Goal: Transaction & Acquisition: Purchase product/service

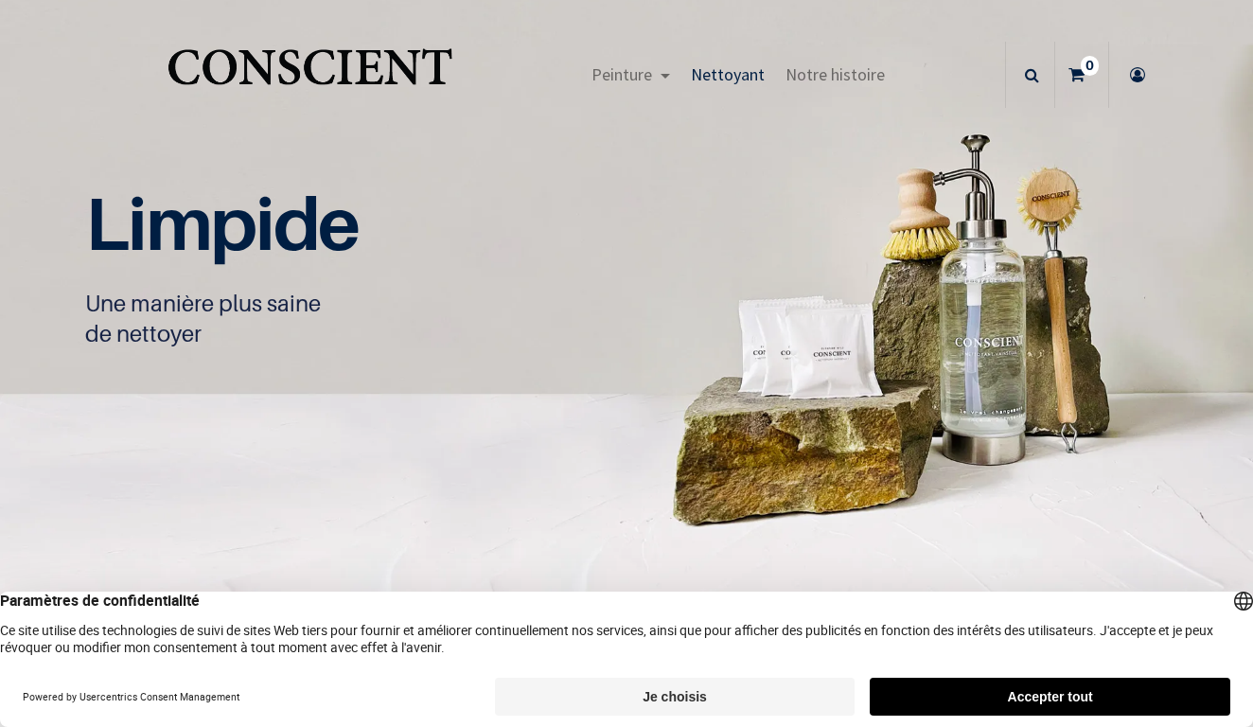
scroll to position [1, 0]
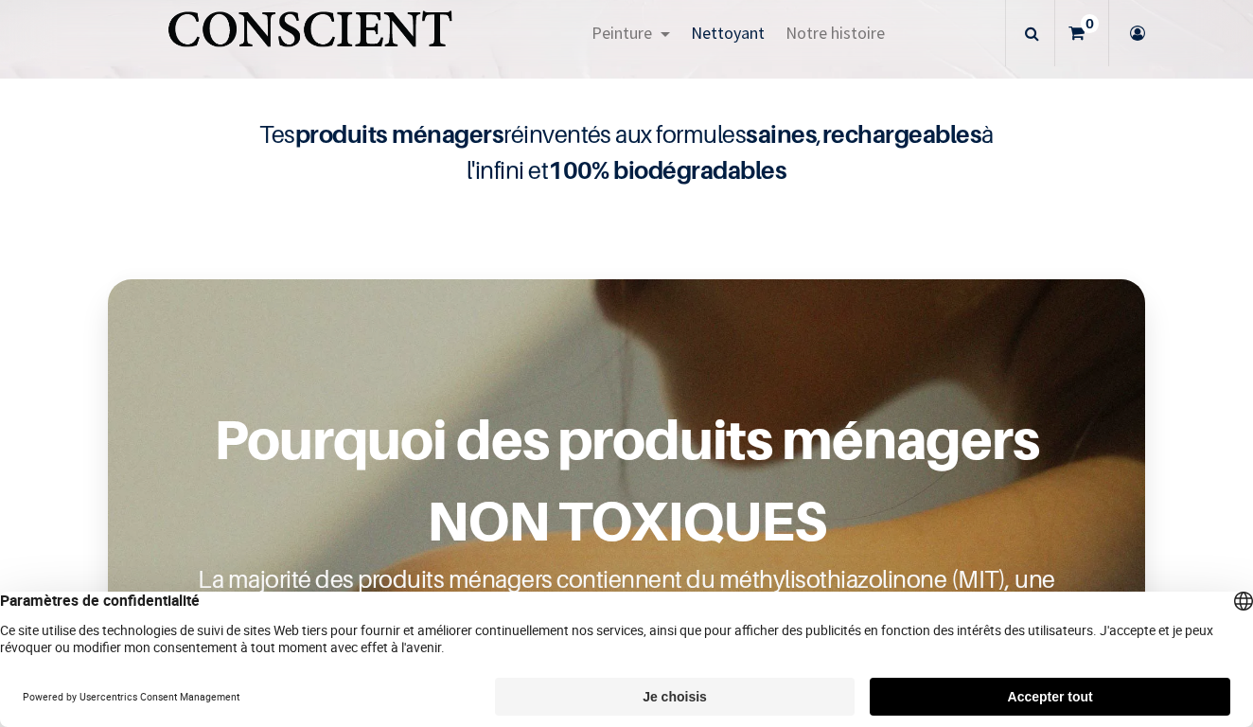
scroll to position [543, 0]
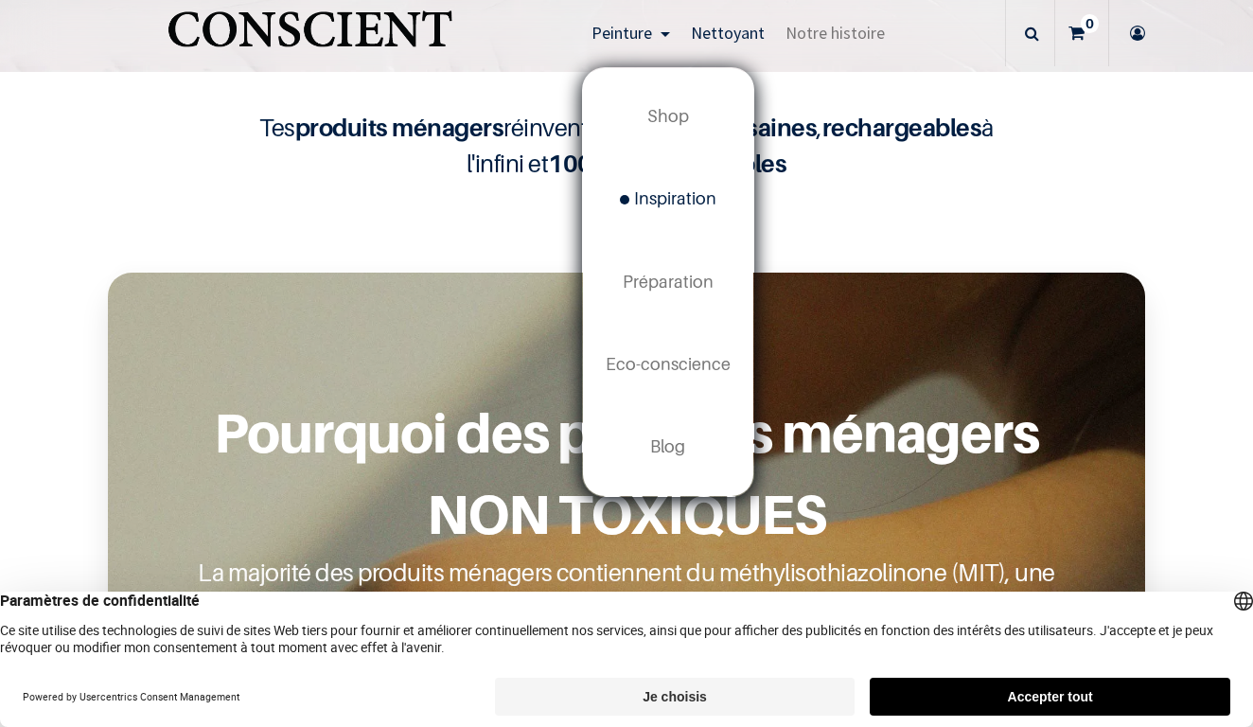
click at [675, 196] on span "Inspiration" at bounding box center [668, 198] width 97 height 20
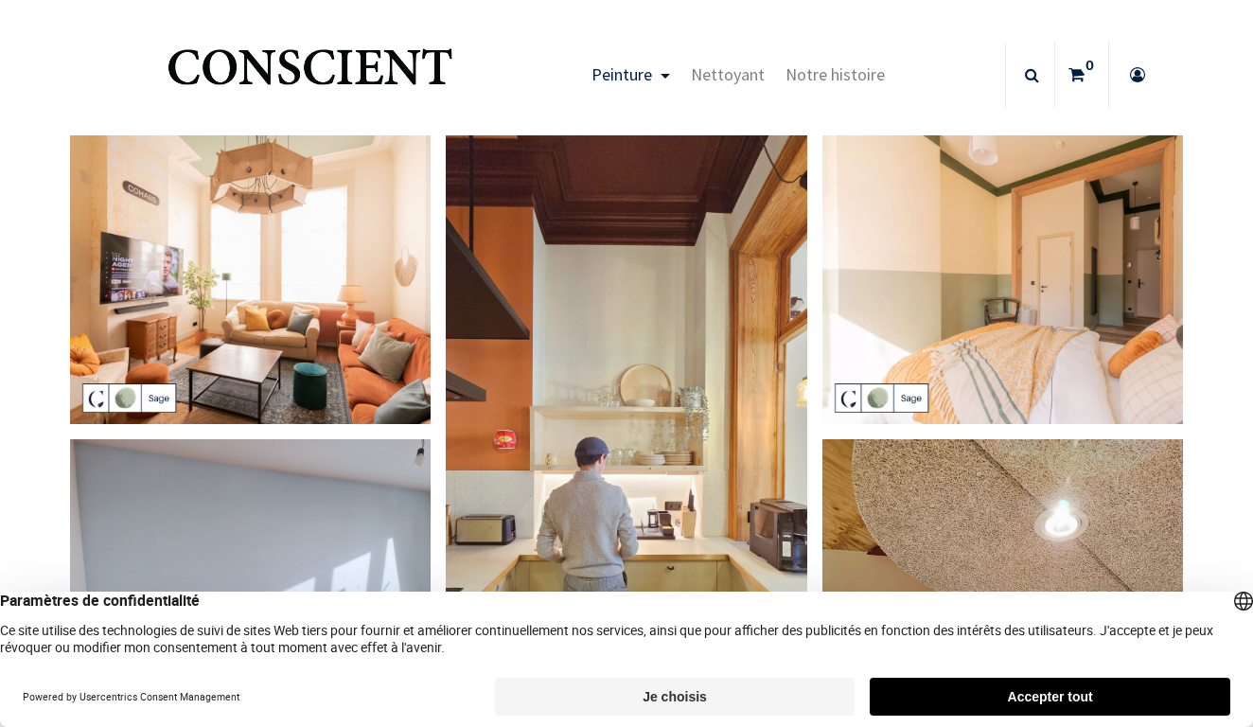
click at [669, 69] on link "Peinture" at bounding box center [630, 75] width 99 height 66
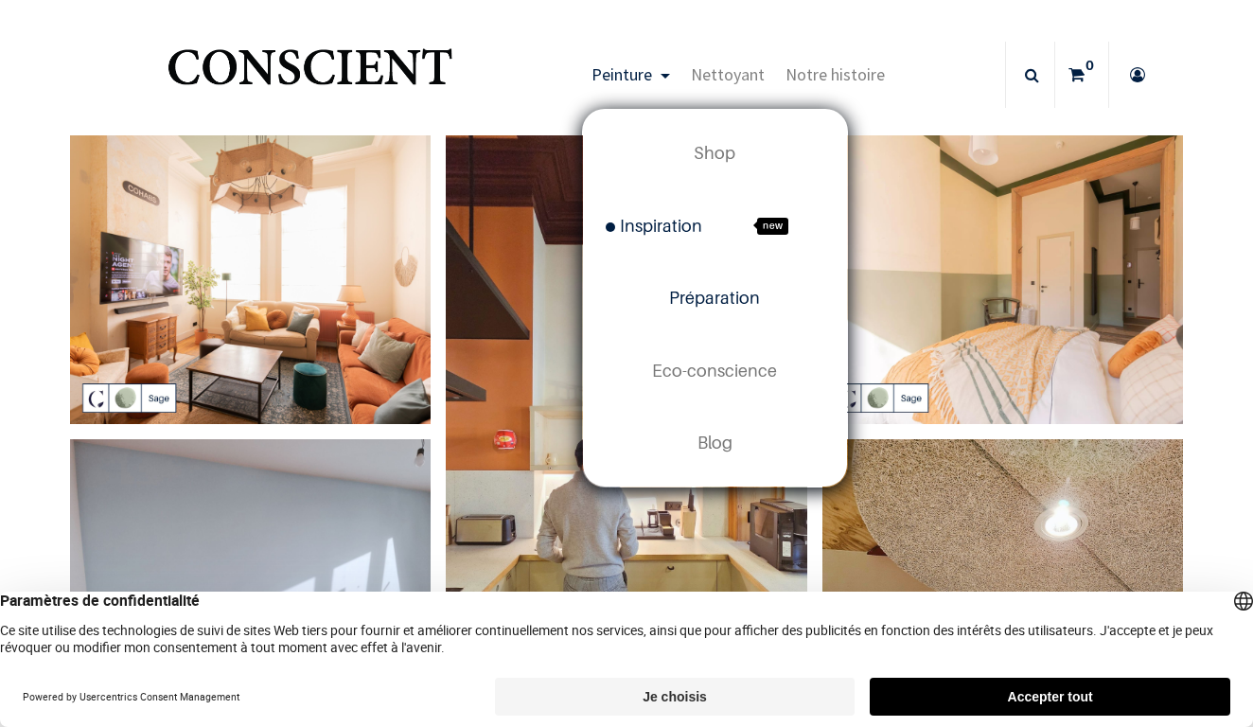
click at [727, 302] on span "Préparation" at bounding box center [714, 298] width 91 height 20
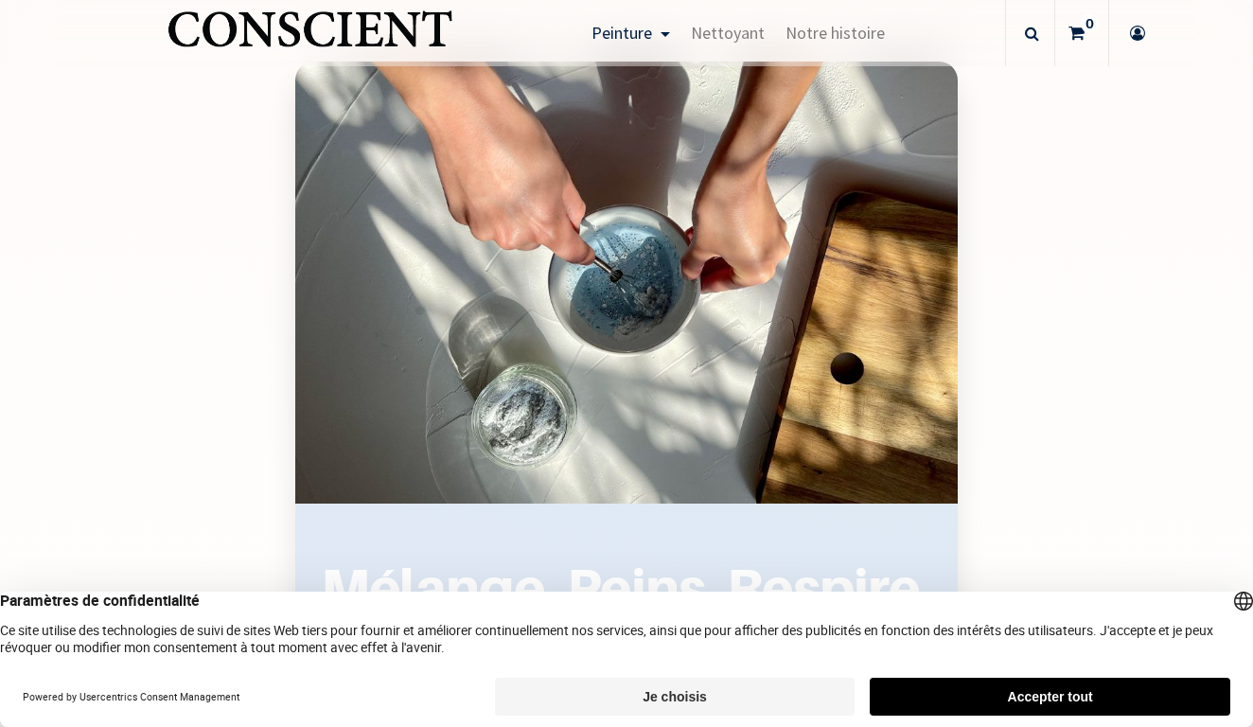
scroll to position [2239, 0]
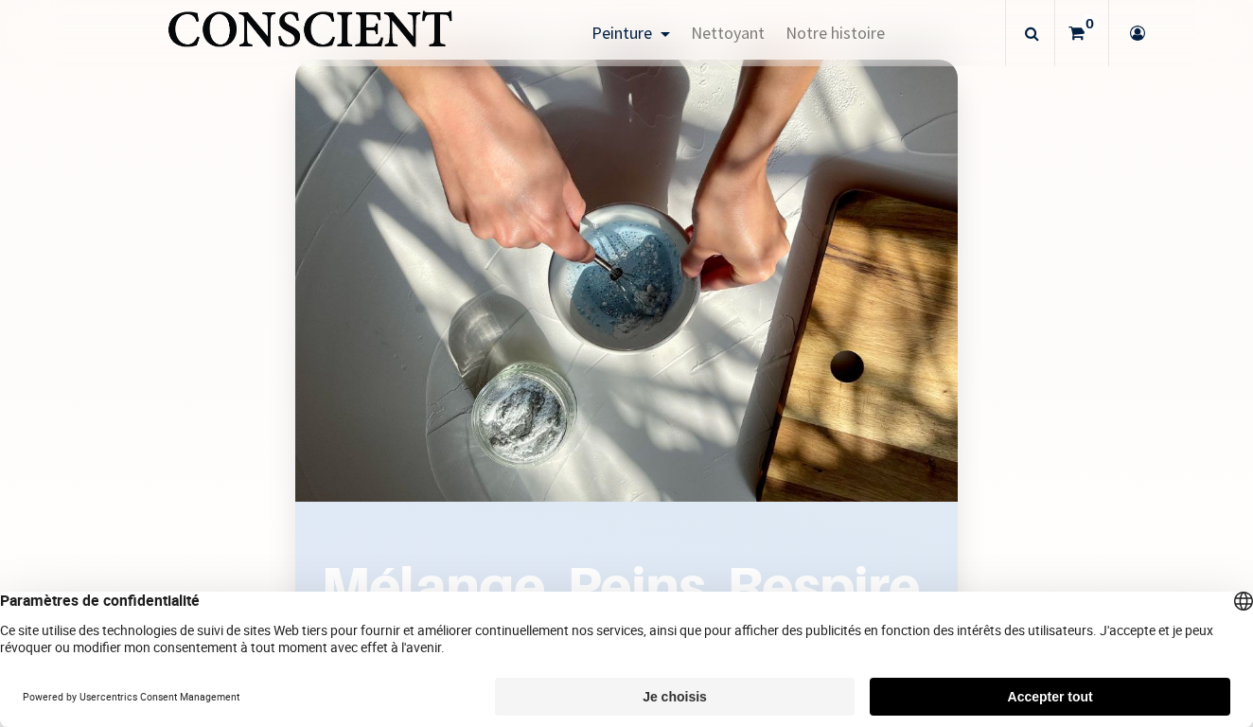
click at [859, 205] on div "Mélange, Peins, Respire. Choisis ta couleur" at bounding box center [626, 391] width 662 height 662
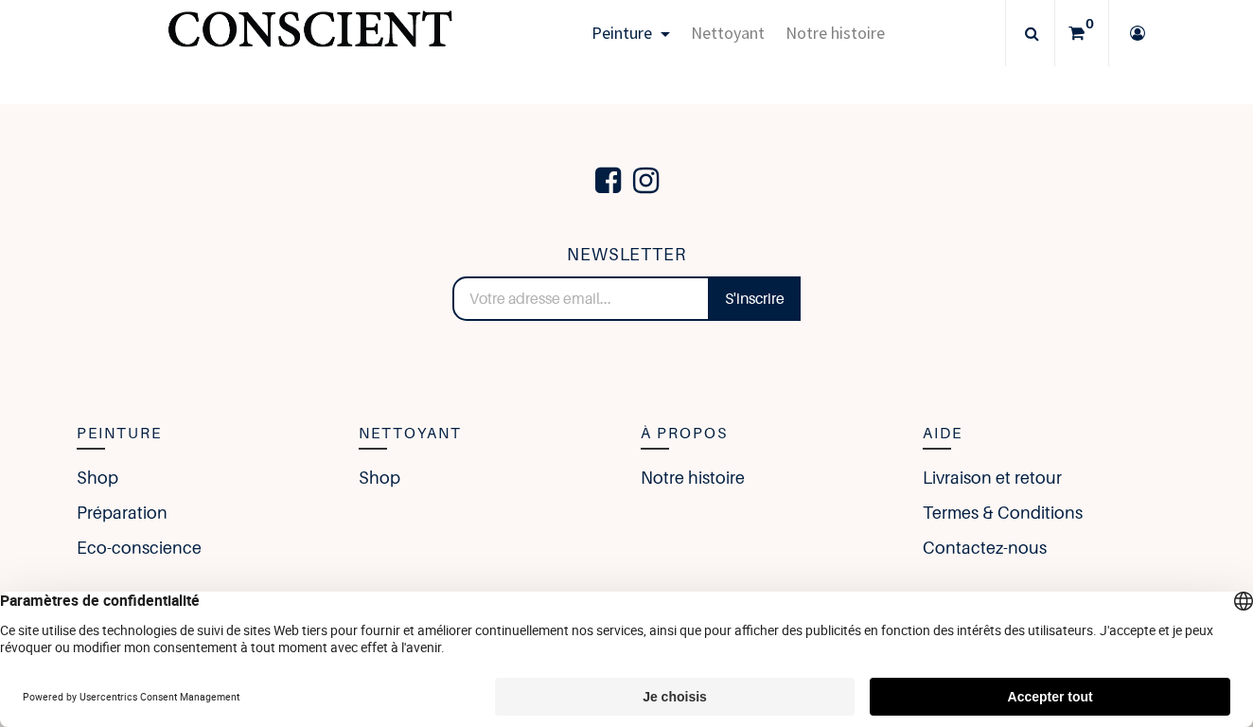
scroll to position [3191, 0]
click at [146, 548] on link "Eco-conscience" at bounding box center [144, 549] width 134 height 26
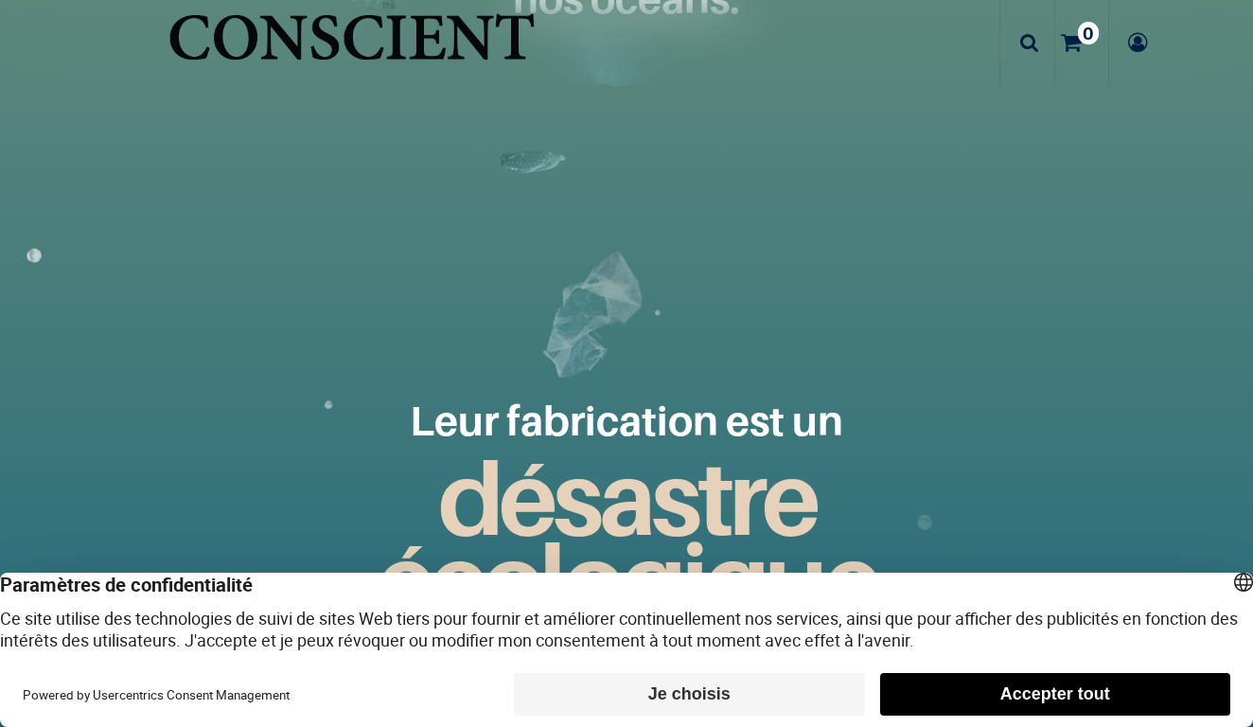
scroll to position [2255, 0]
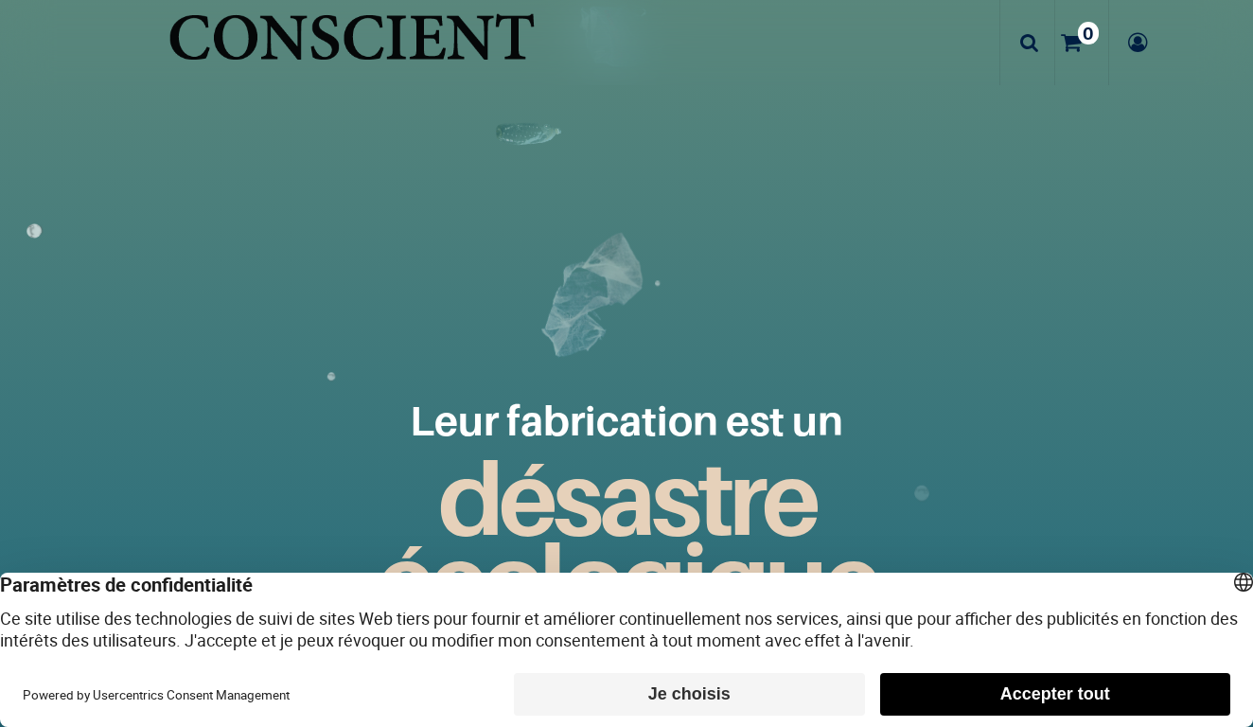
click at [740, 692] on button "Je choisis" at bounding box center [689, 694] width 350 height 43
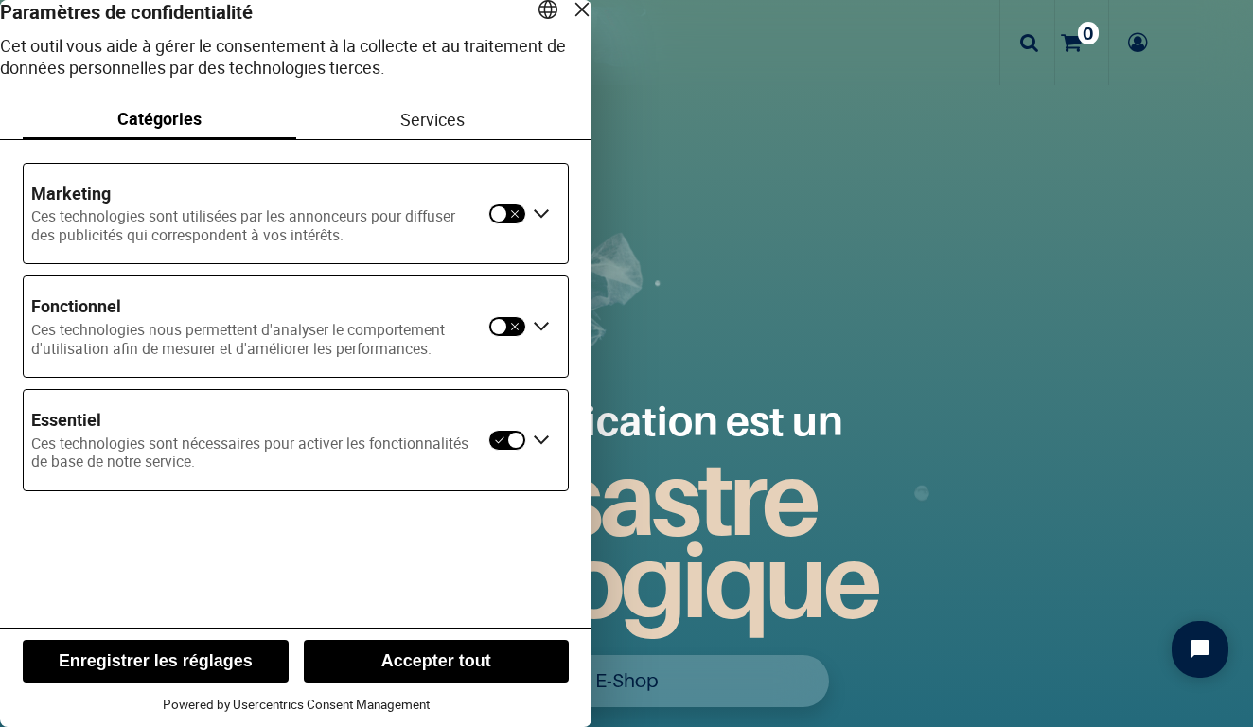
click at [569, 23] on div "Fermer la couche" at bounding box center [582, 9] width 26 height 26
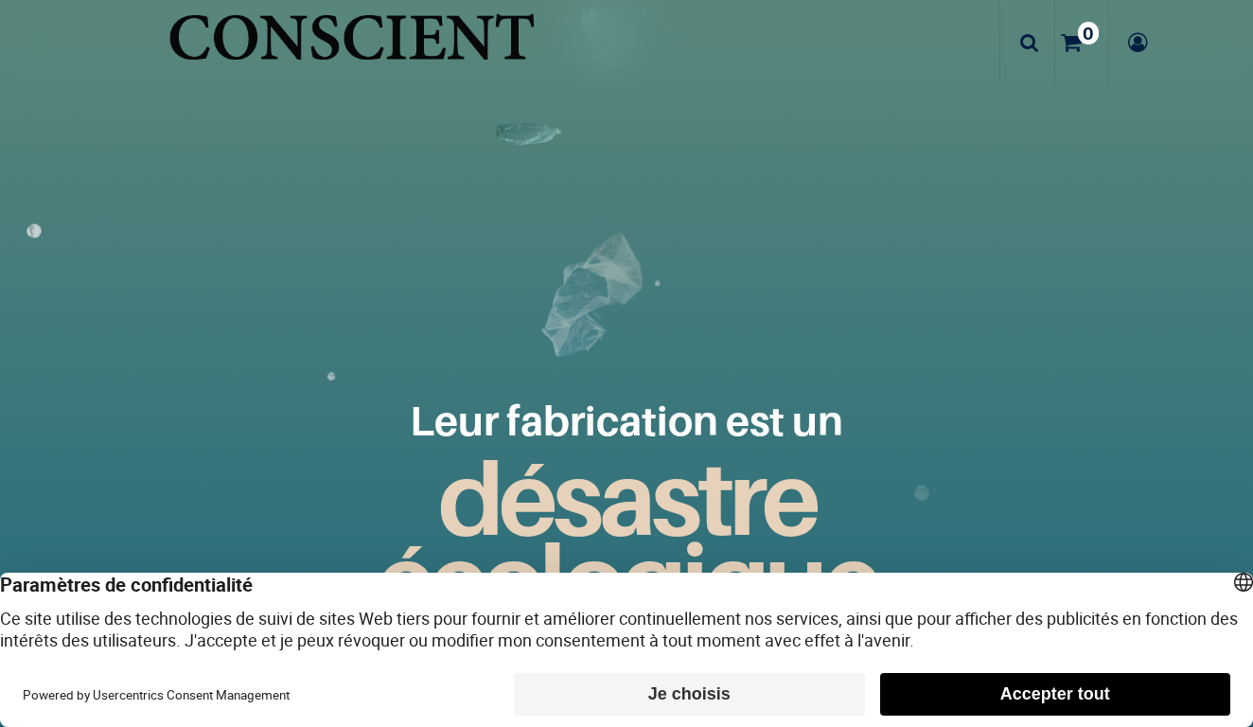
click at [1000, 696] on button "Accepter tout" at bounding box center [1055, 694] width 350 height 43
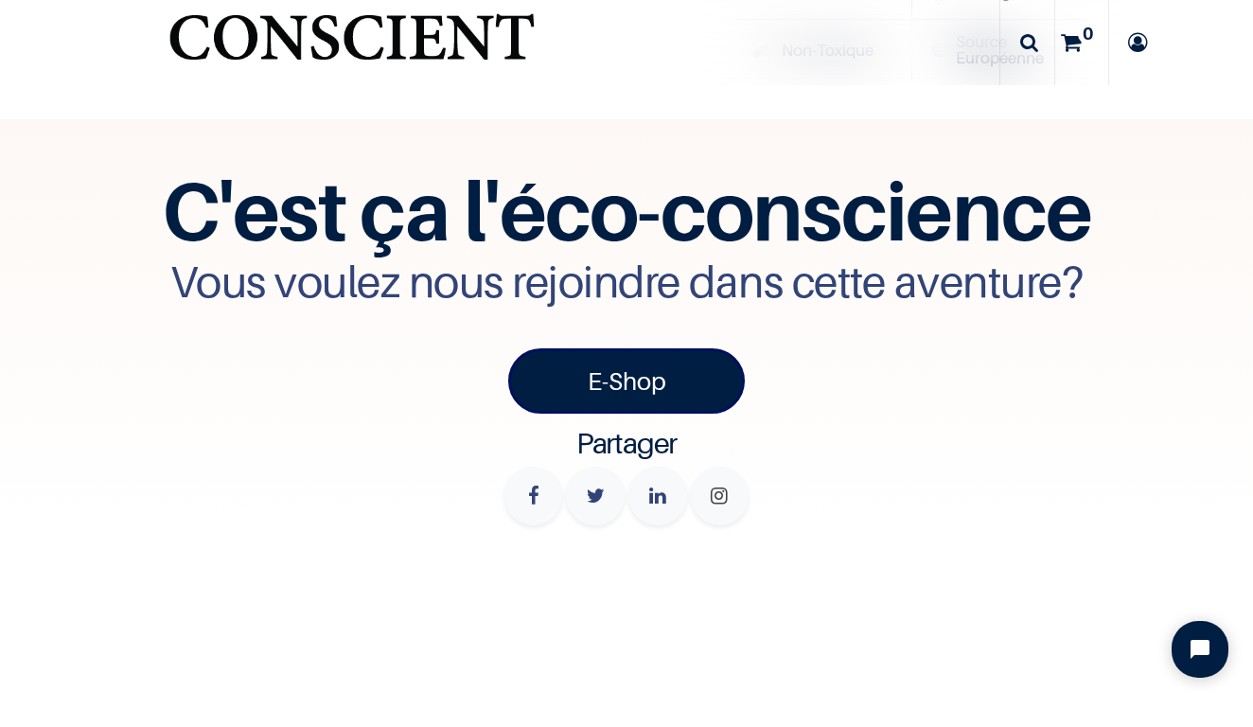
scroll to position [6502, 0]
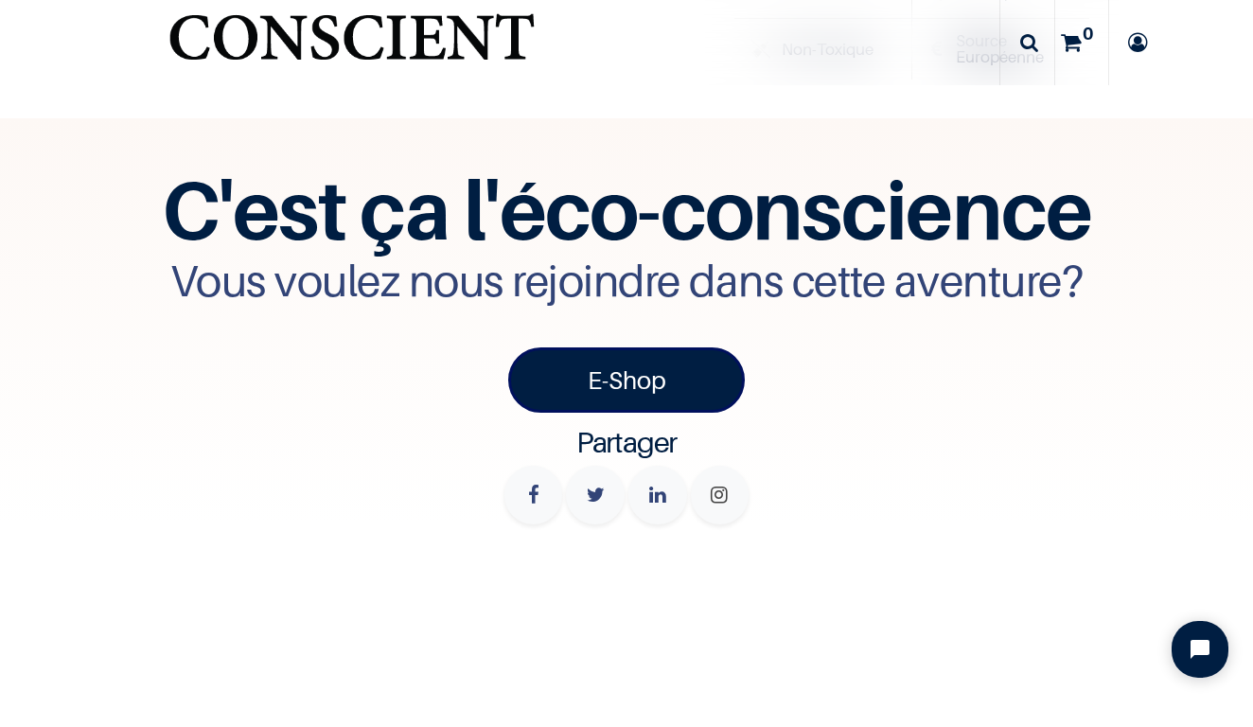
click at [714, 466] on span at bounding box center [720, 495] width 59 height 59
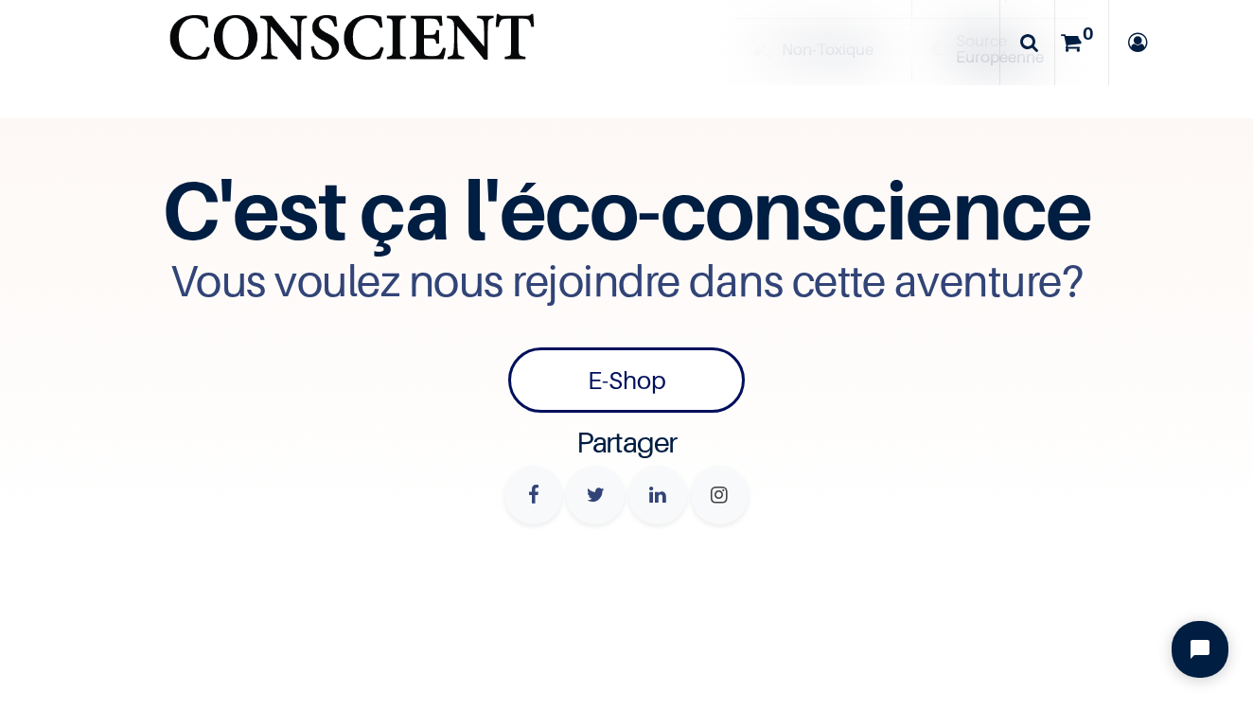
click at [644, 347] on link "E-Shop" at bounding box center [626, 379] width 237 height 65
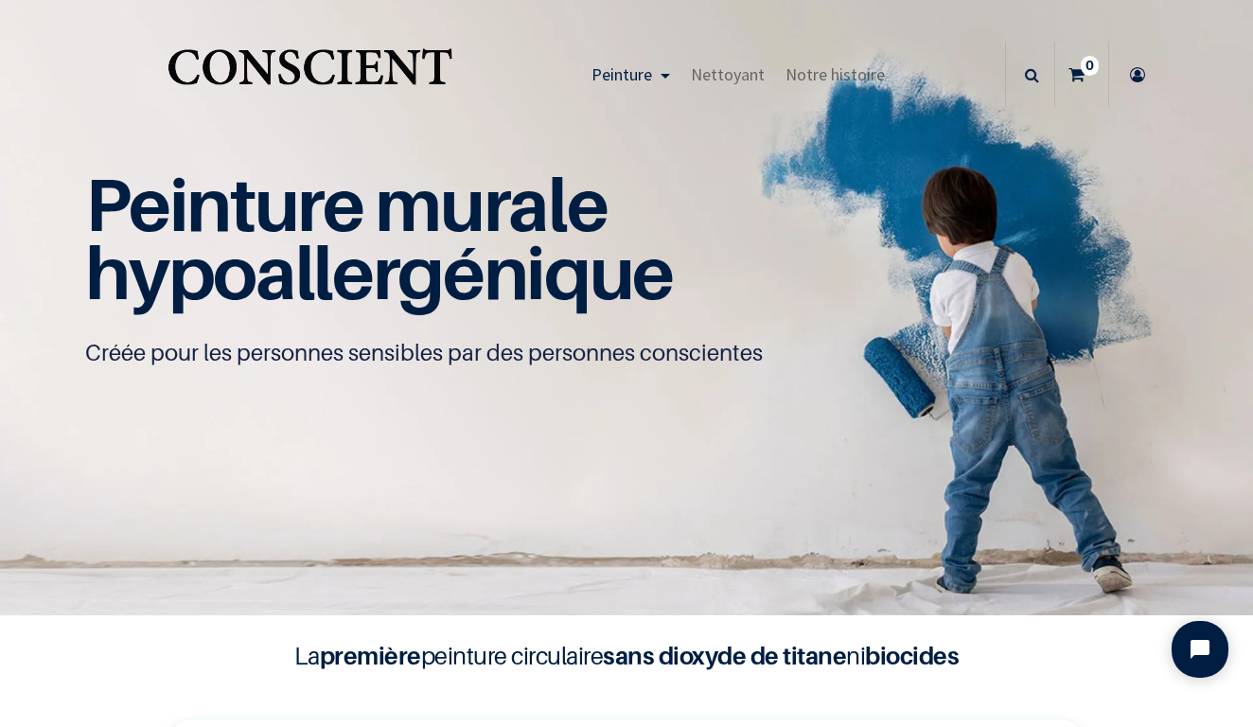
scroll to position [1, 0]
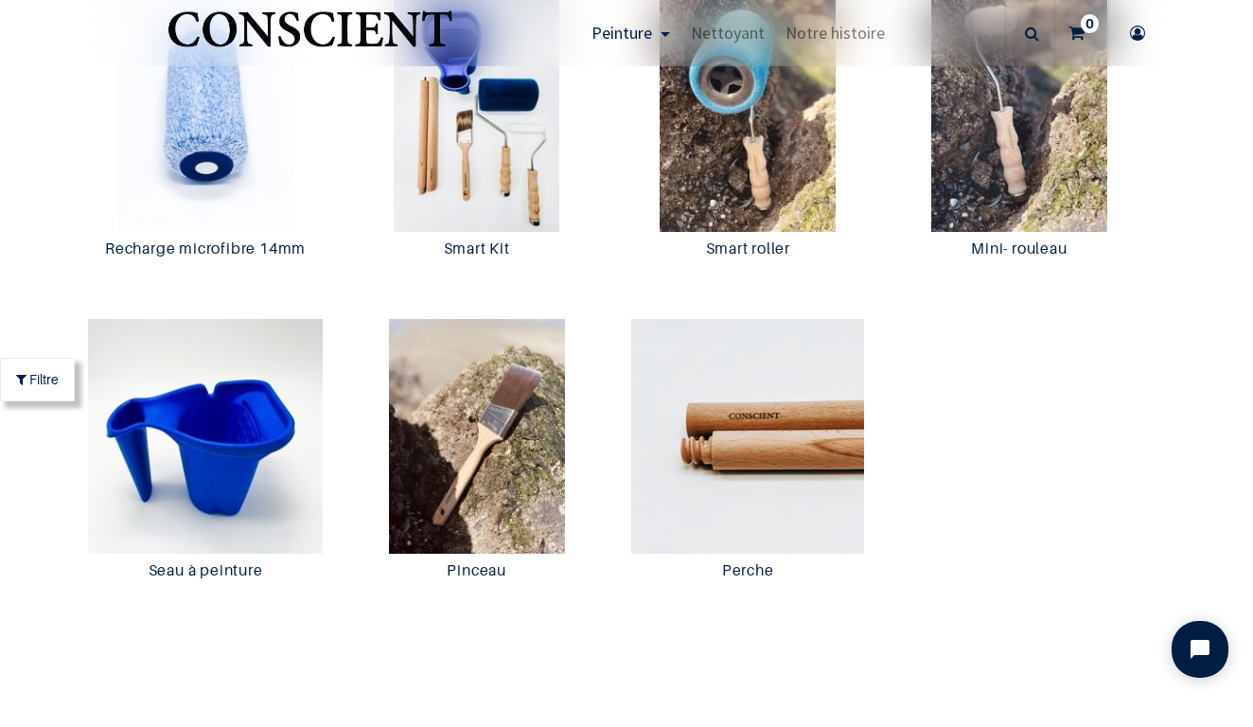
scroll to position [3624, 0]
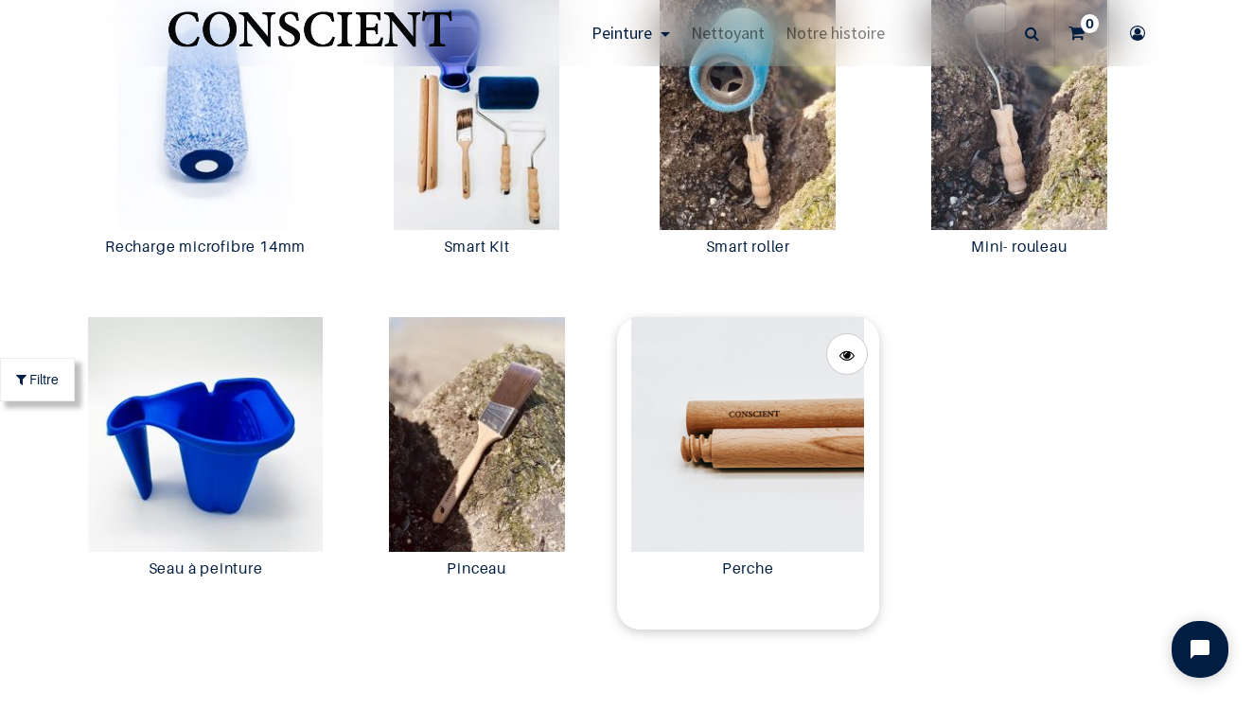
click at [787, 404] on img at bounding box center [748, 434] width 262 height 235
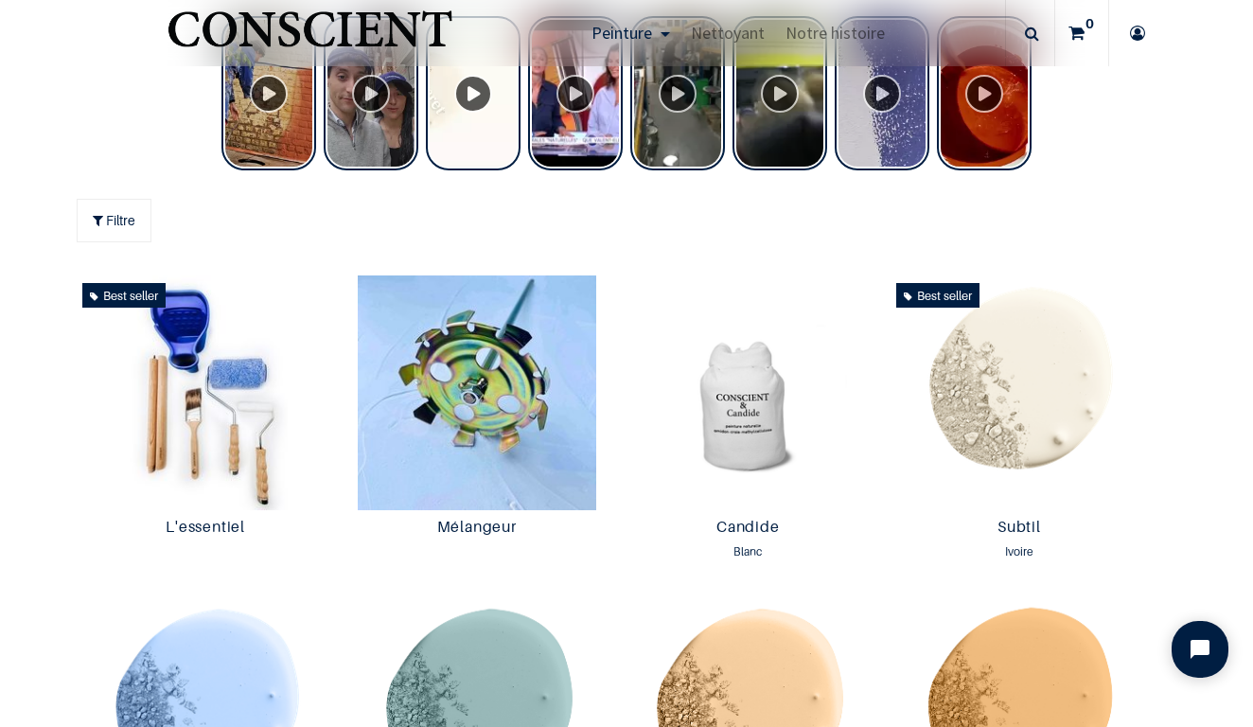
scroll to position [883, 0]
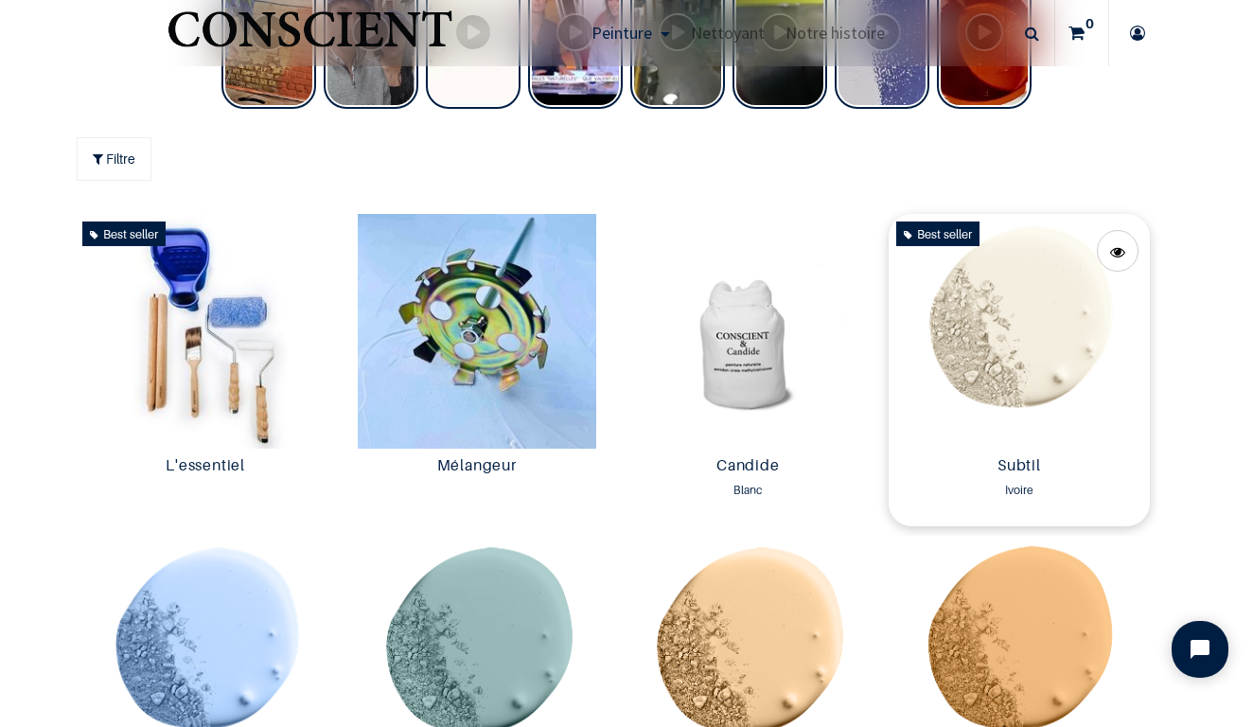
click at [1005, 297] on img at bounding box center [1020, 331] width 262 height 235
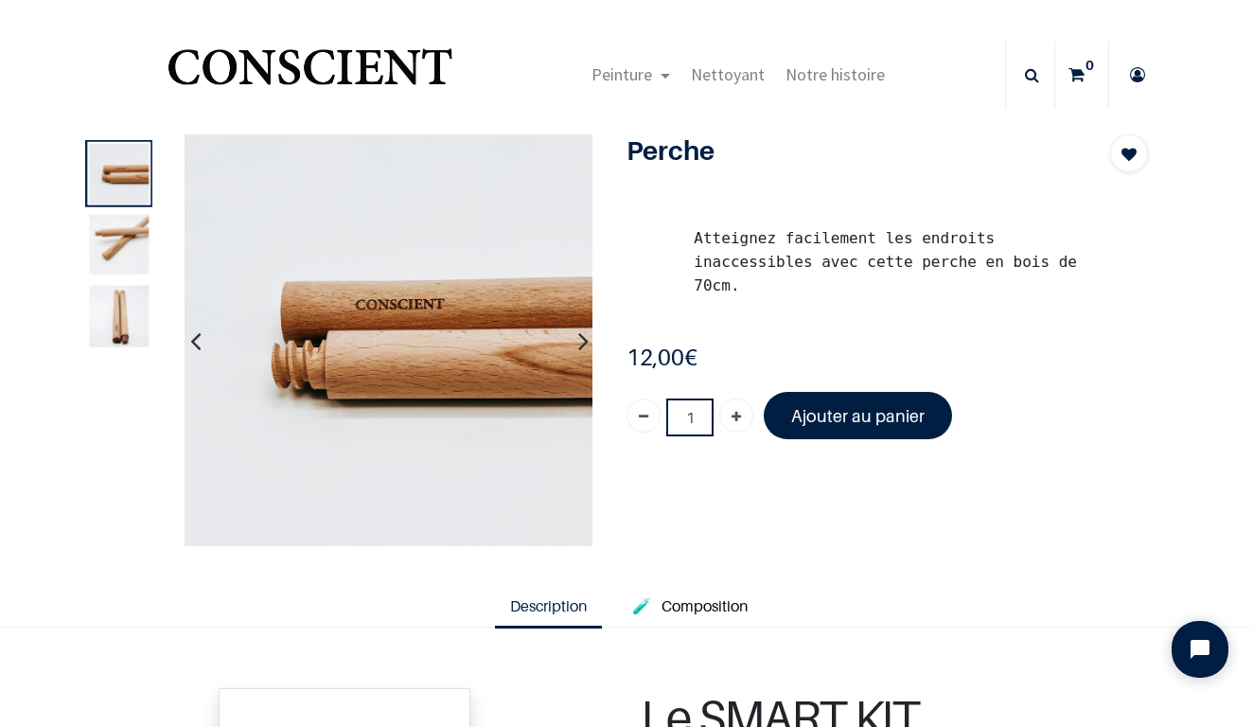
click at [123, 257] on img at bounding box center [119, 245] width 60 height 60
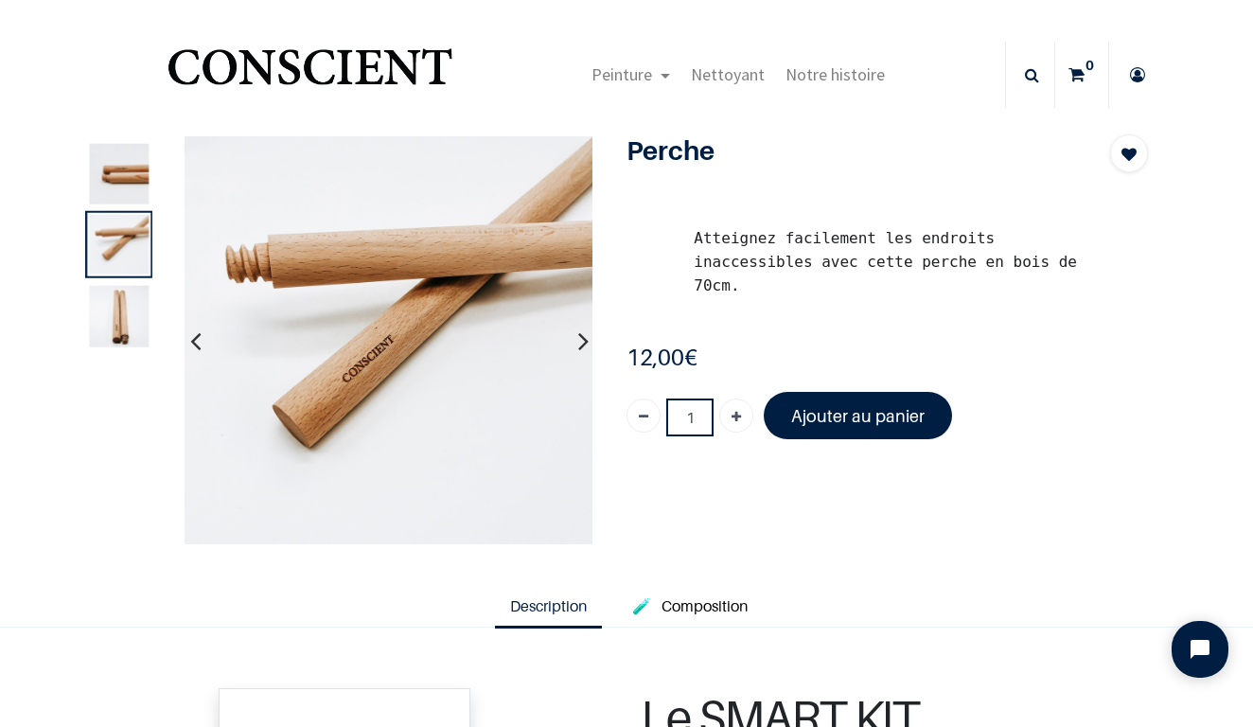
click at [125, 320] on img at bounding box center [119, 317] width 60 height 63
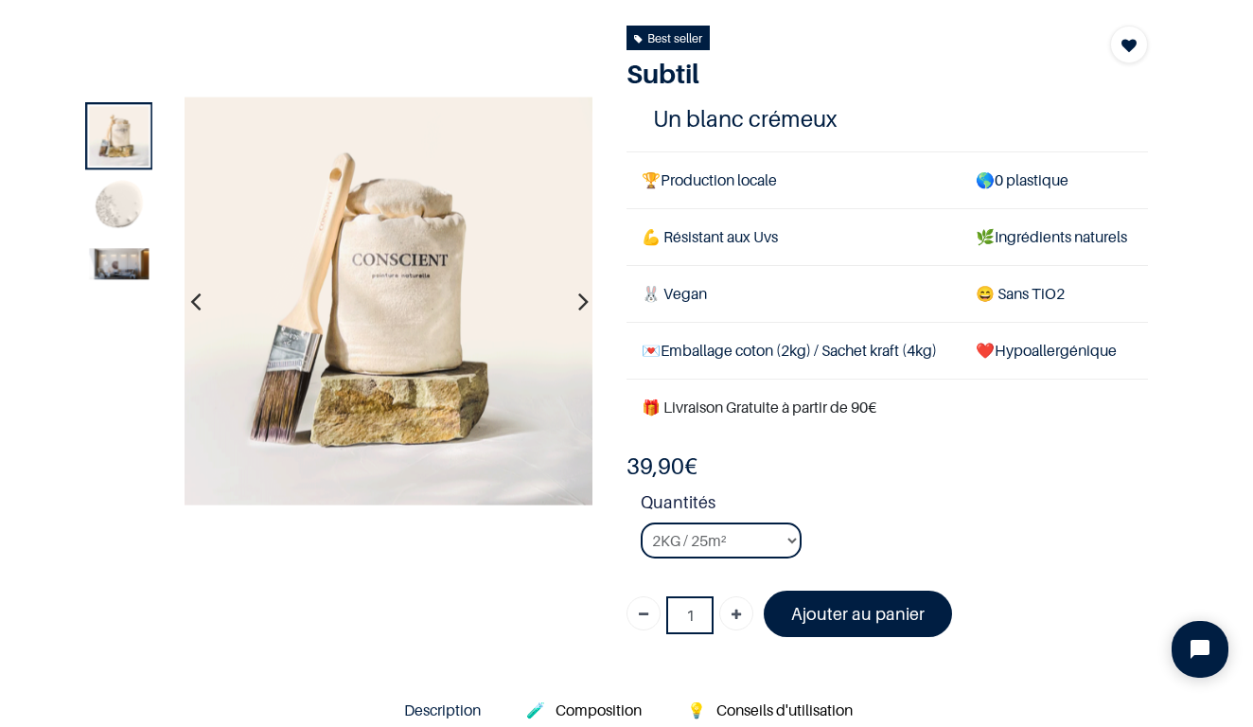
scroll to position [113, 0]
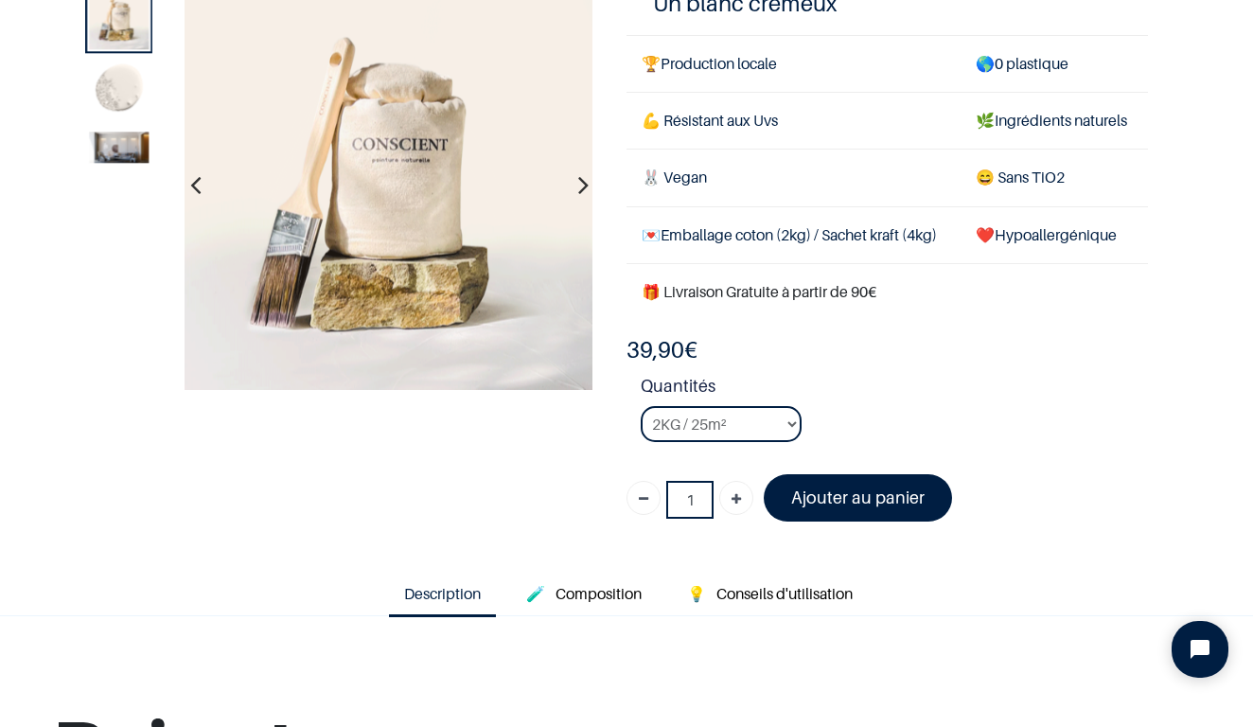
click at [124, 160] on img at bounding box center [119, 147] width 60 height 31
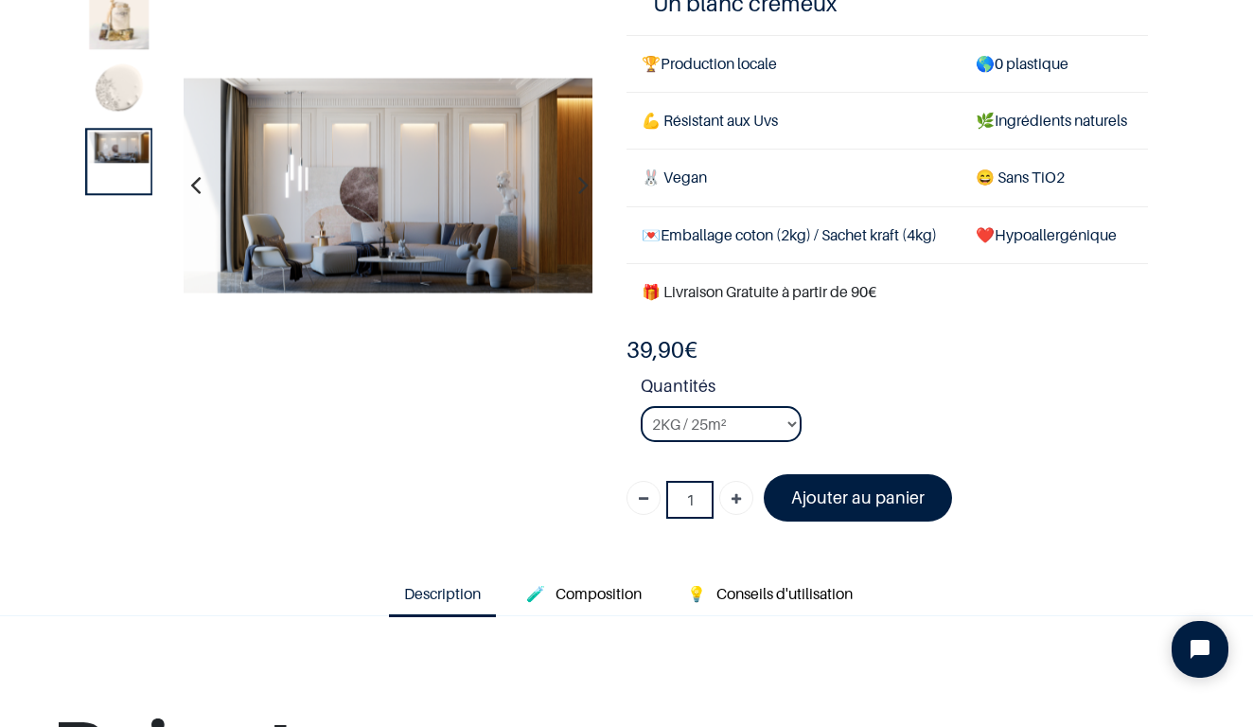
click at [131, 100] on img at bounding box center [119, 92] width 60 height 60
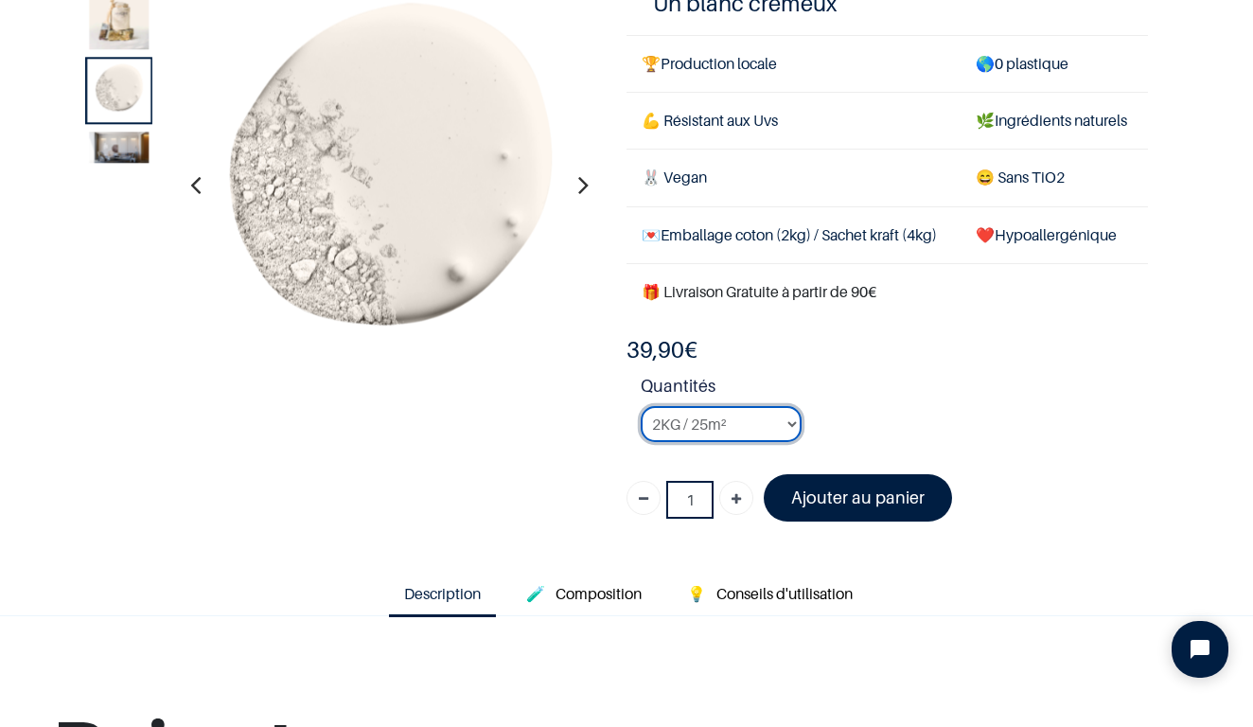
select select "126"
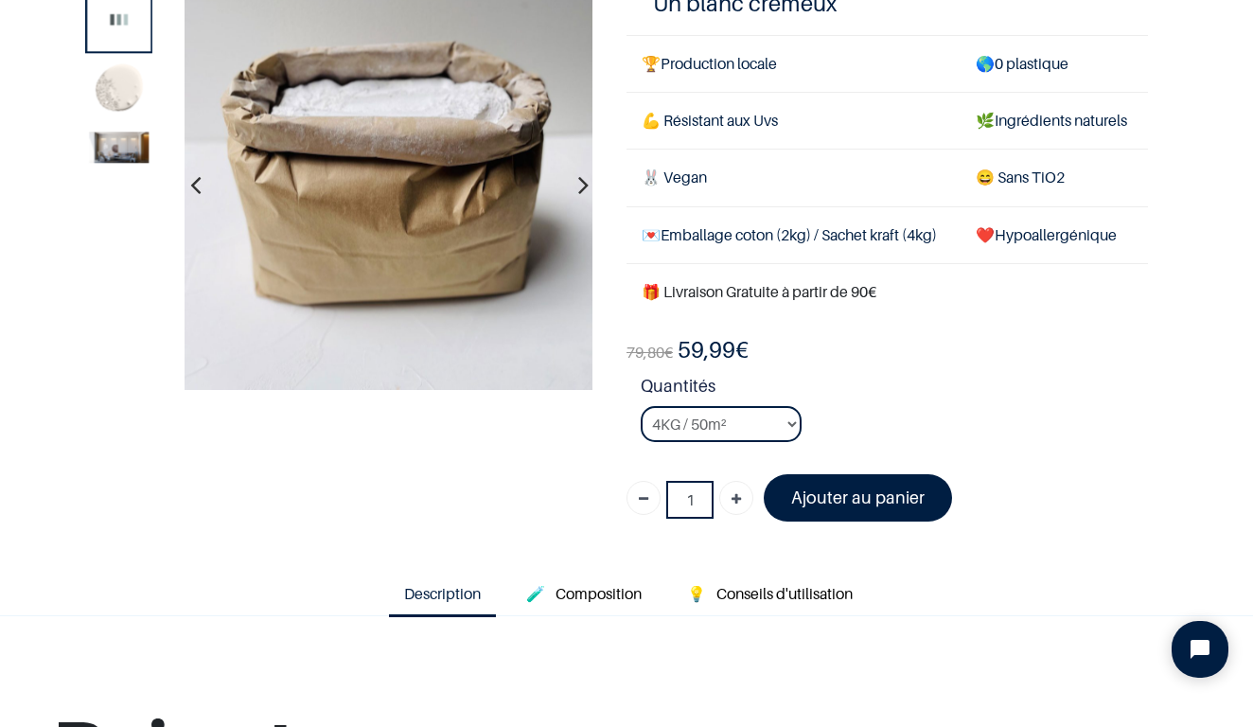
click at [945, 406] on strong "Quantités" at bounding box center [894, 389] width 507 height 33
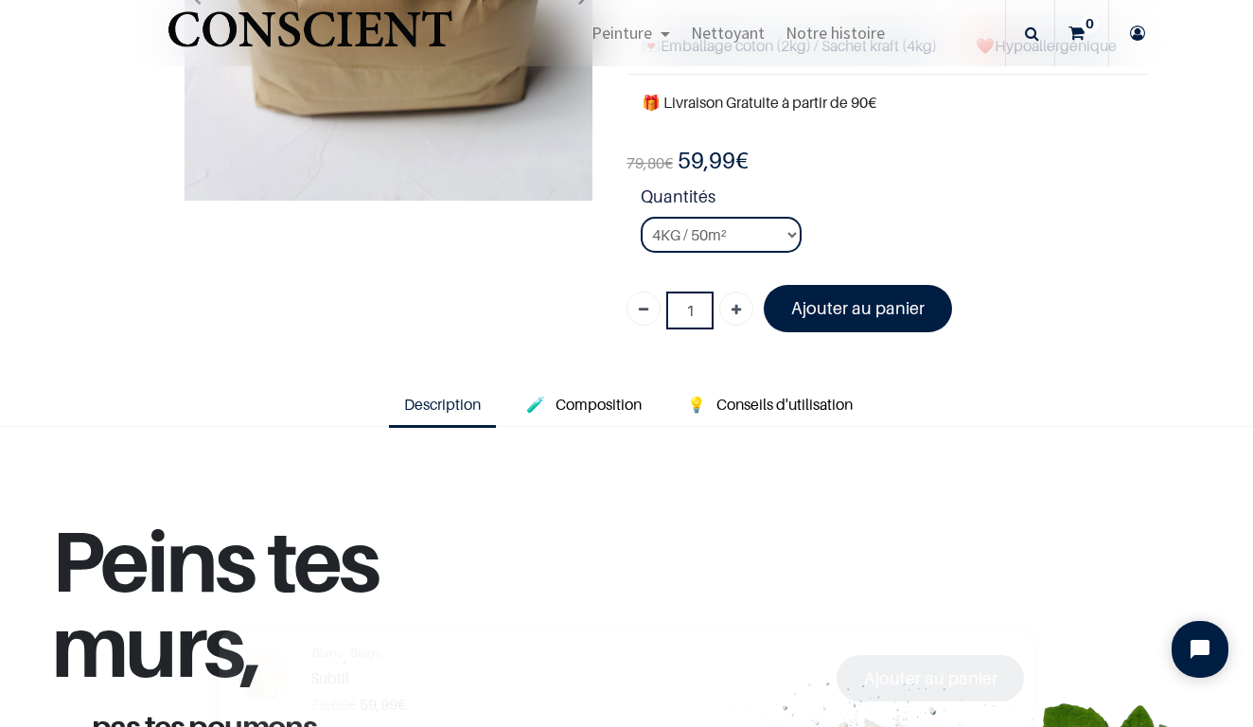
scroll to position [393, 0]
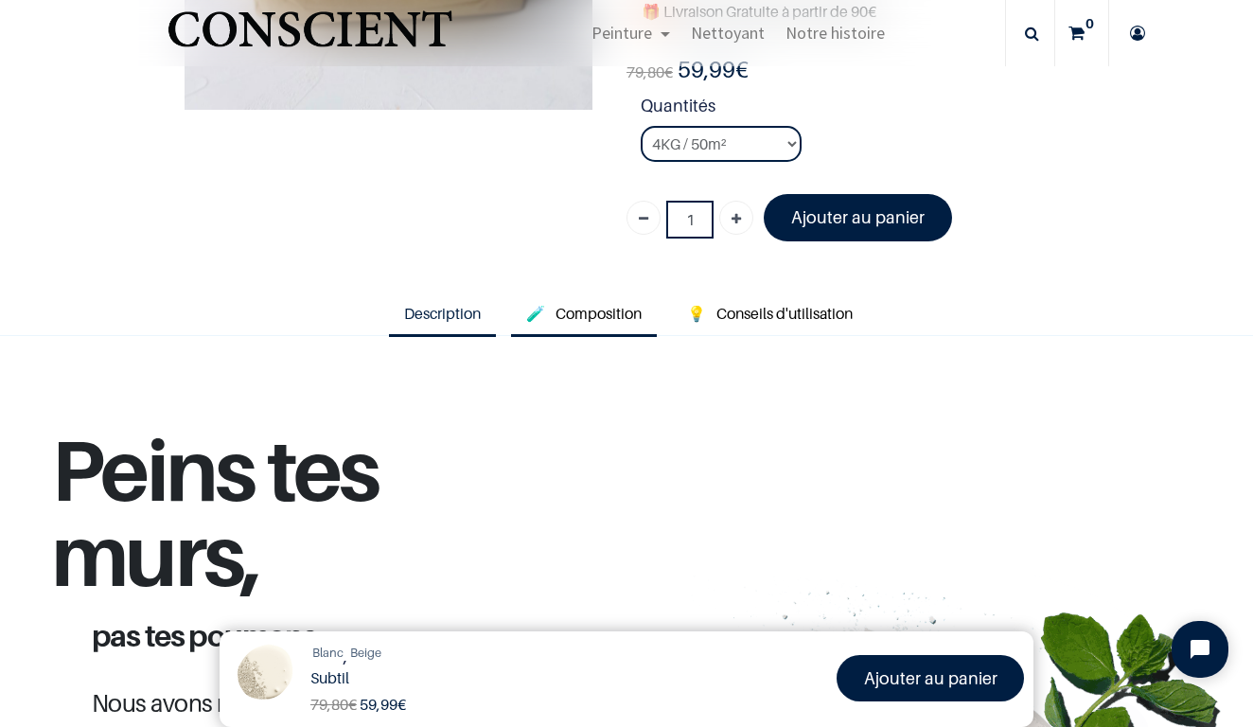
click at [592, 323] on span "Composition" at bounding box center [599, 313] width 86 height 19
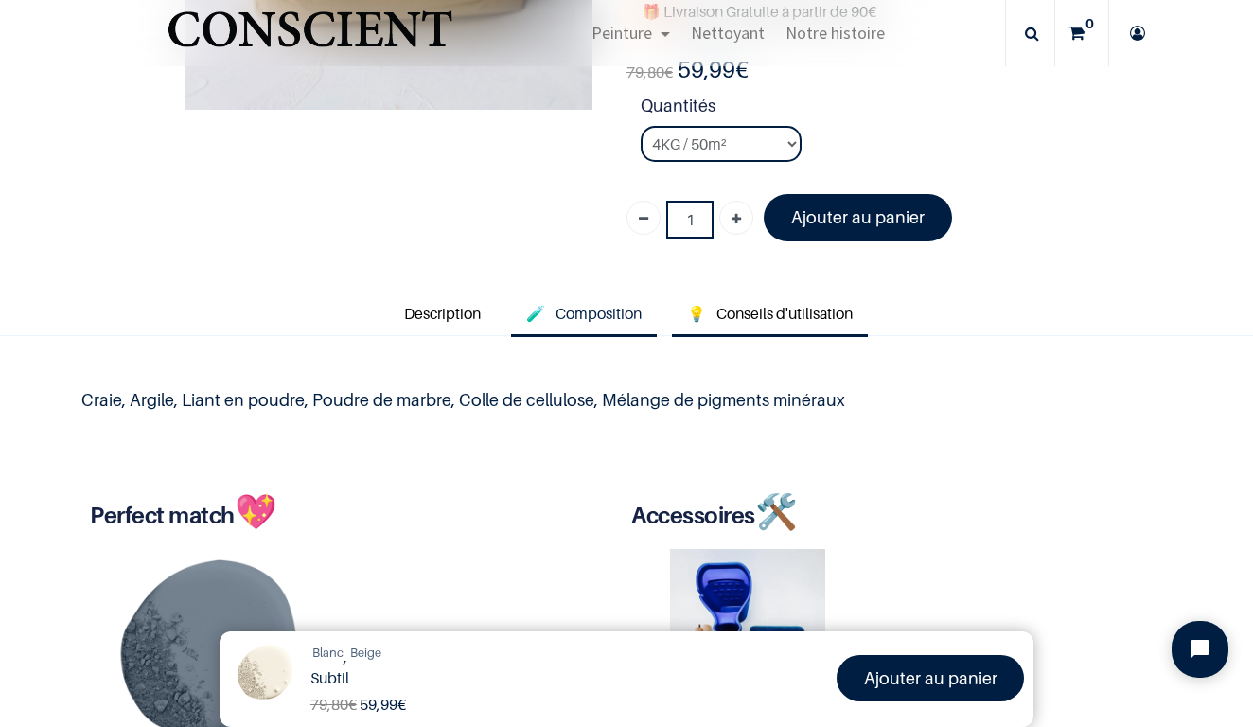
click at [810, 323] on span "Conseils d'utilisation" at bounding box center [784, 313] width 136 height 19
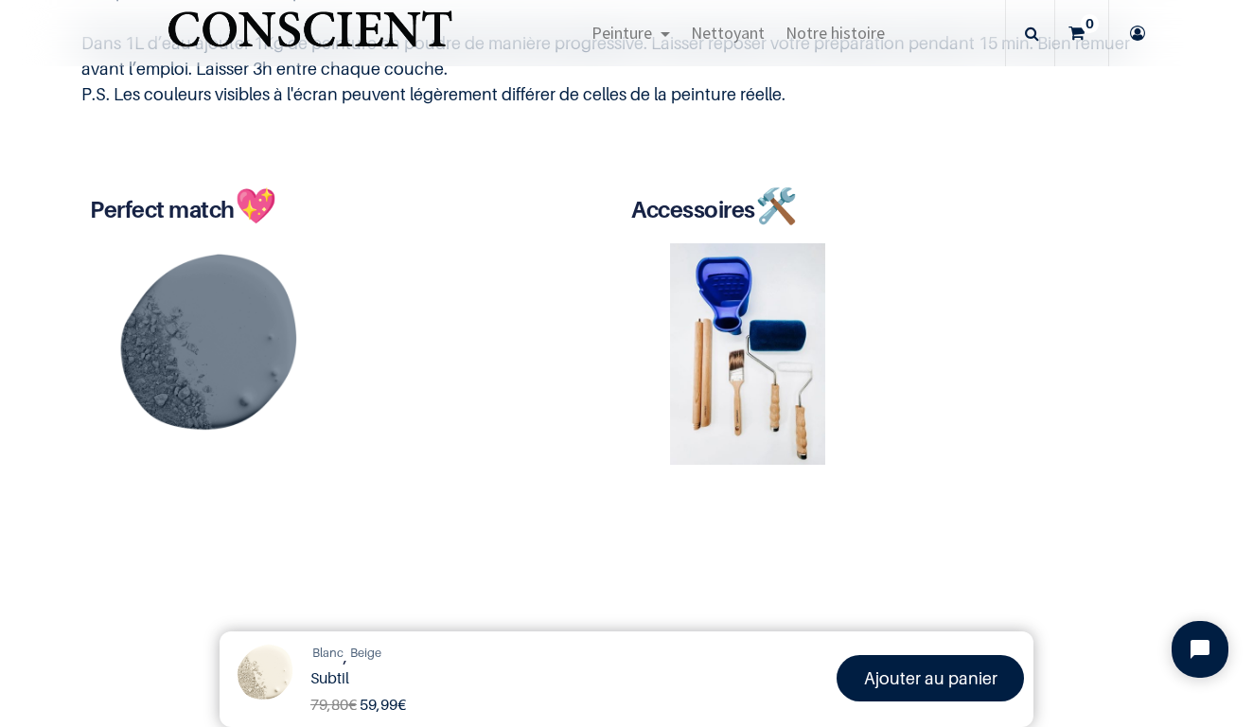
scroll to position [947, 0]
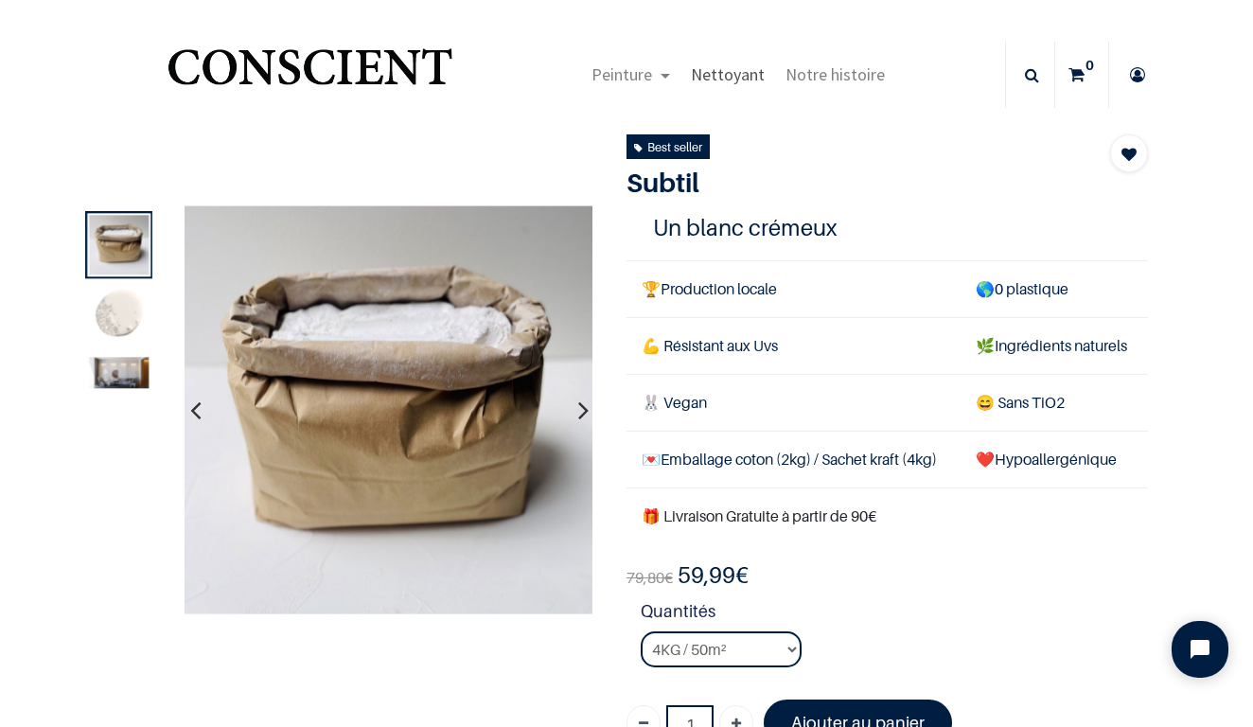
click at [739, 77] on span "Nettoyant" at bounding box center [728, 74] width 74 height 22
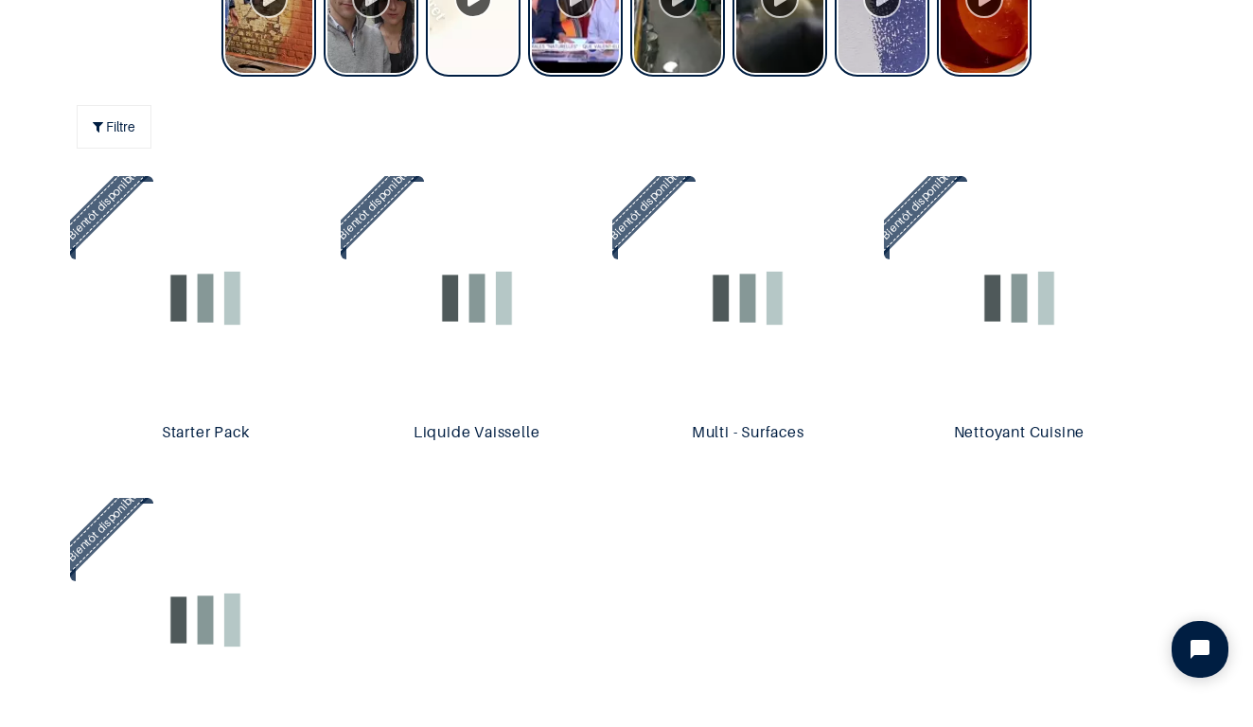
scroll to position [1577, 0]
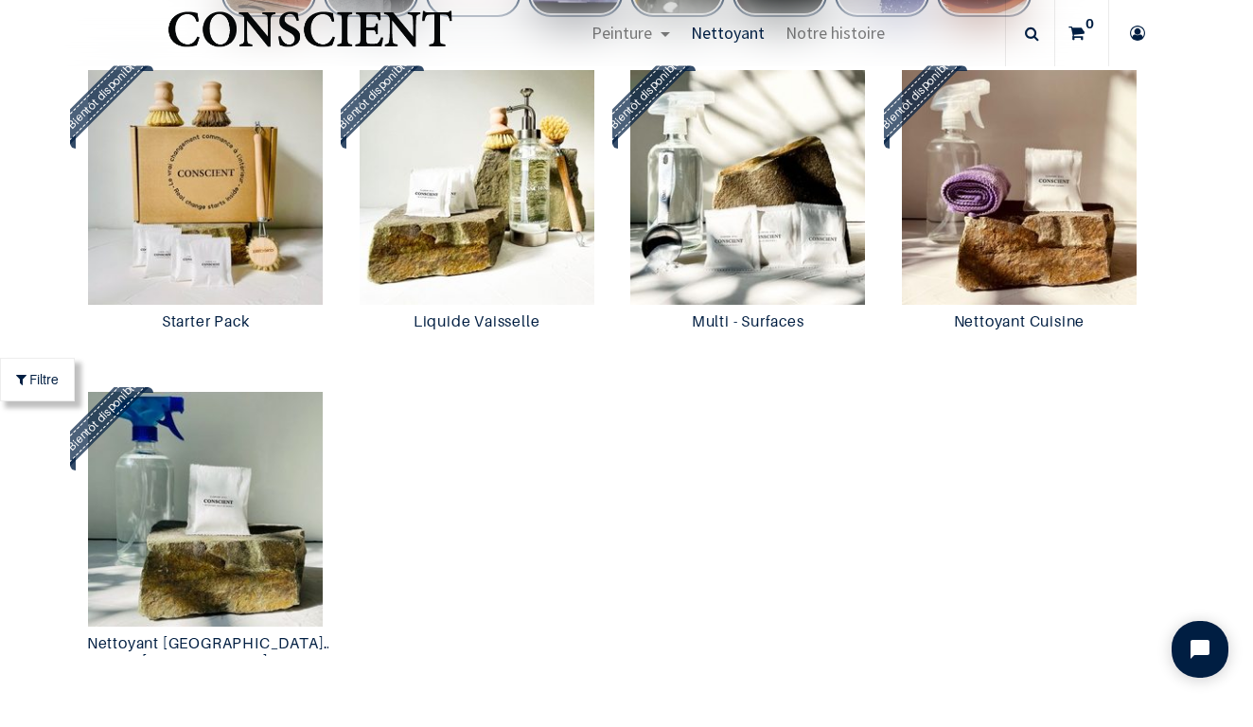
scroll to position [1594, 0]
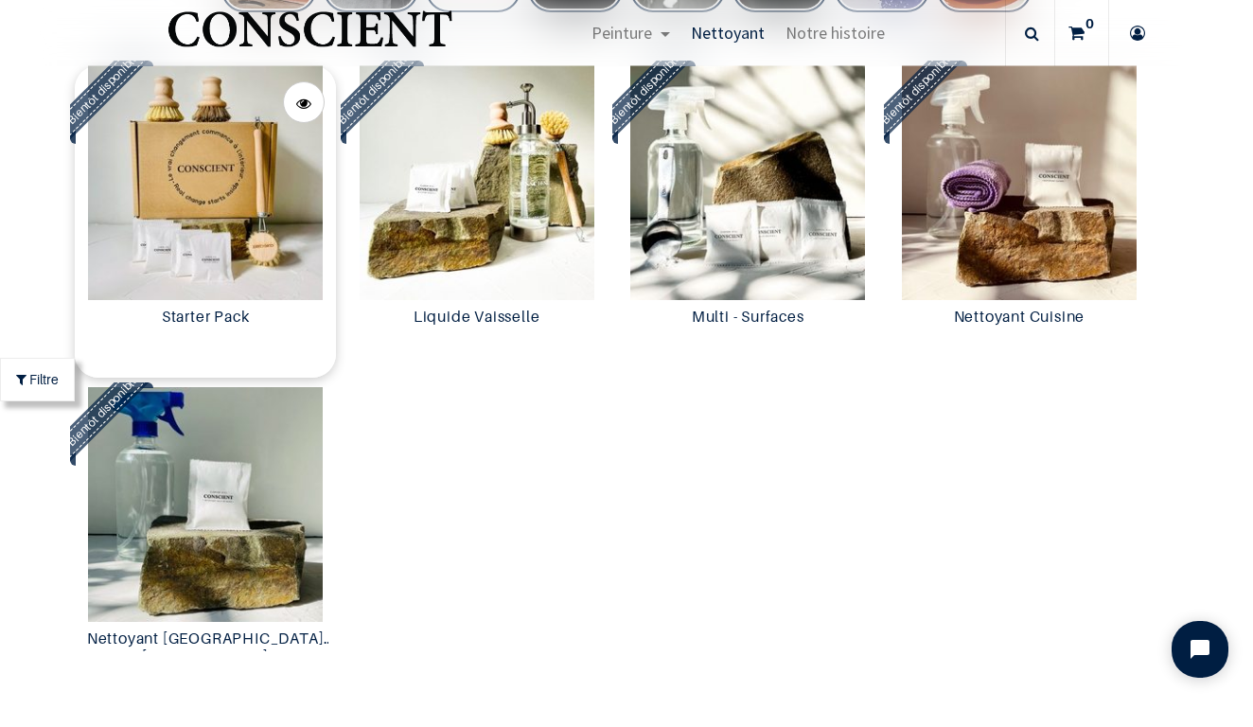
click at [274, 188] on img at bounding box center [206, 182] width 262 height 235
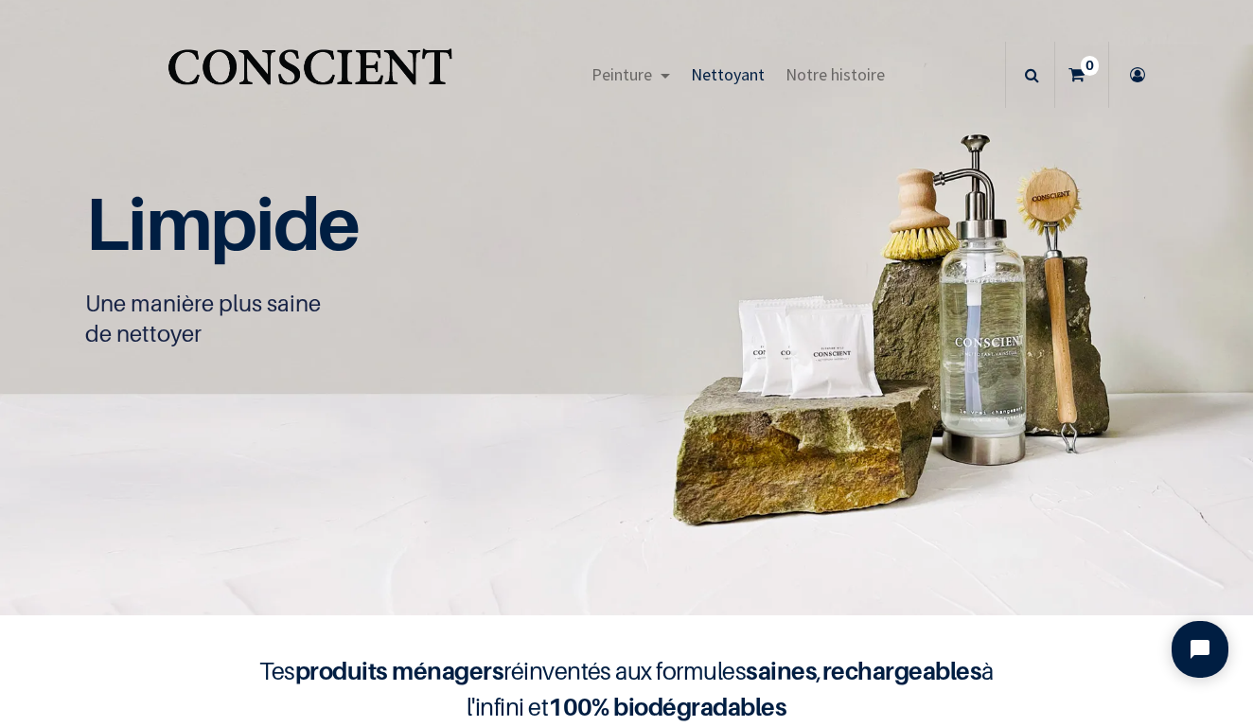
scroll to position [0, 0]
click at [733, 78] on span "Nettoyant" at bounding box center [728, 74] width 74 height 22
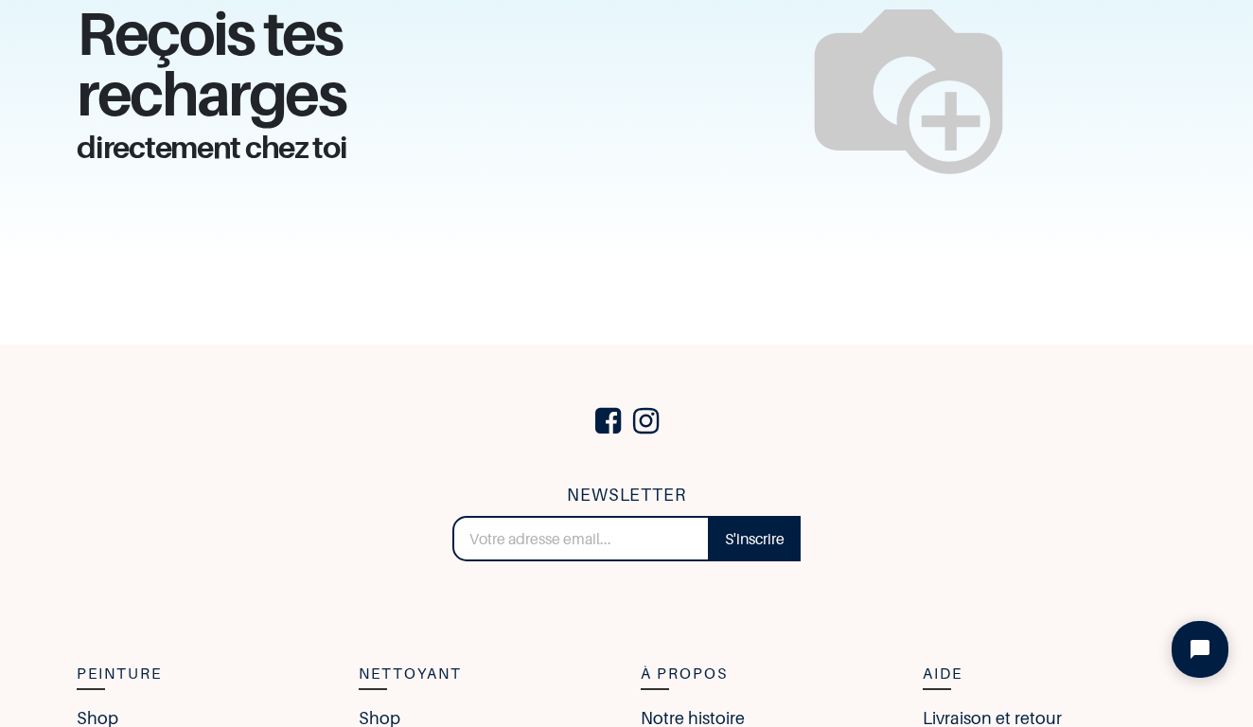
scroll to position [2291, 0]
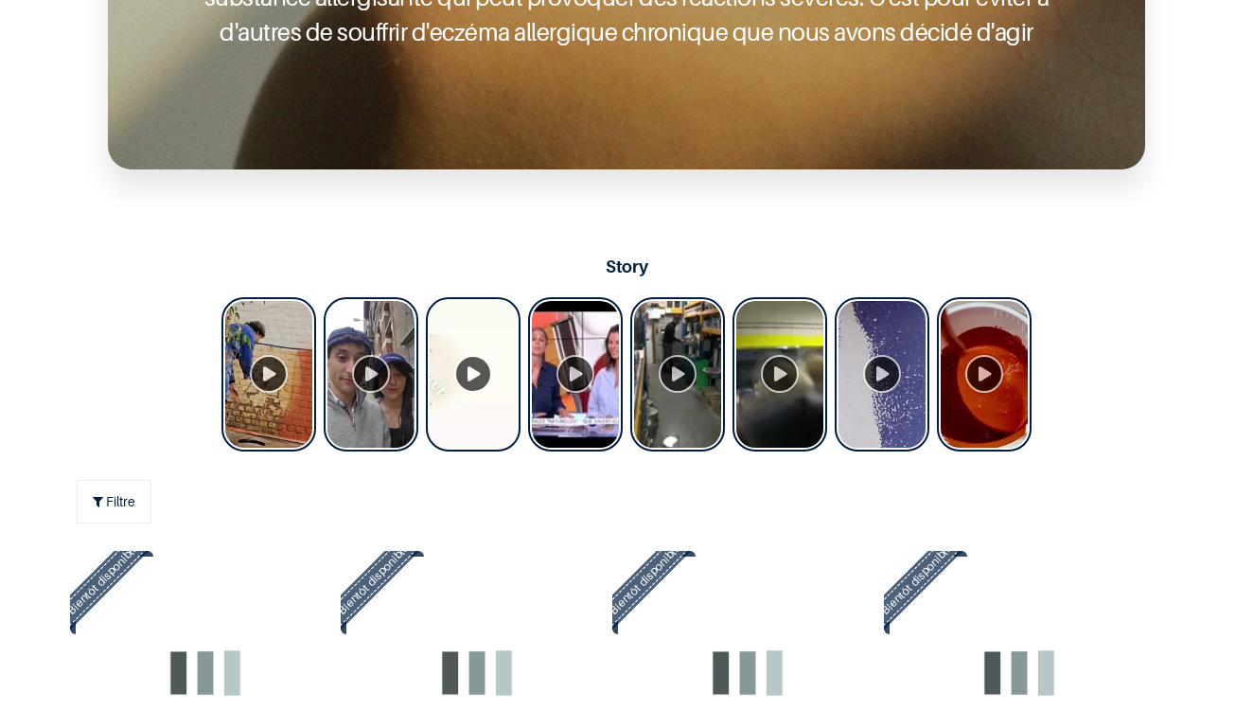
scroll to position [1156, 0]
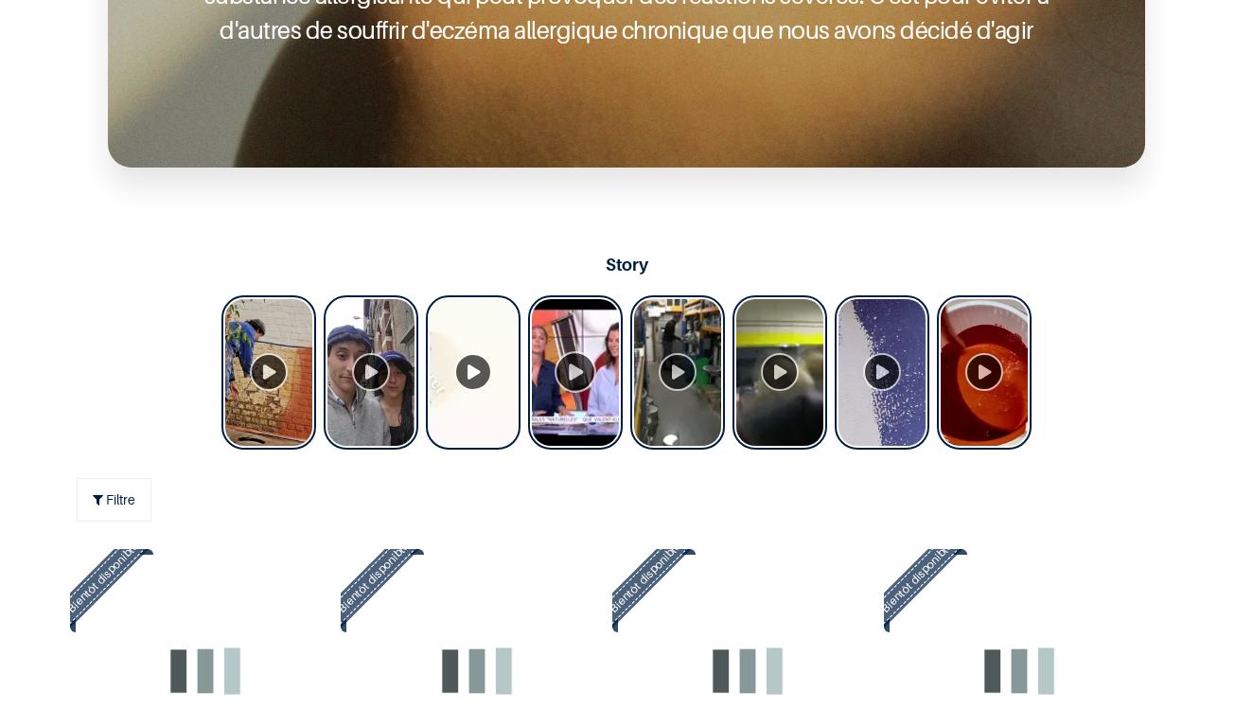
click at [583, 378] on div "Tolstoy Stories" at bounding box center [575, 372] width 95 height 154
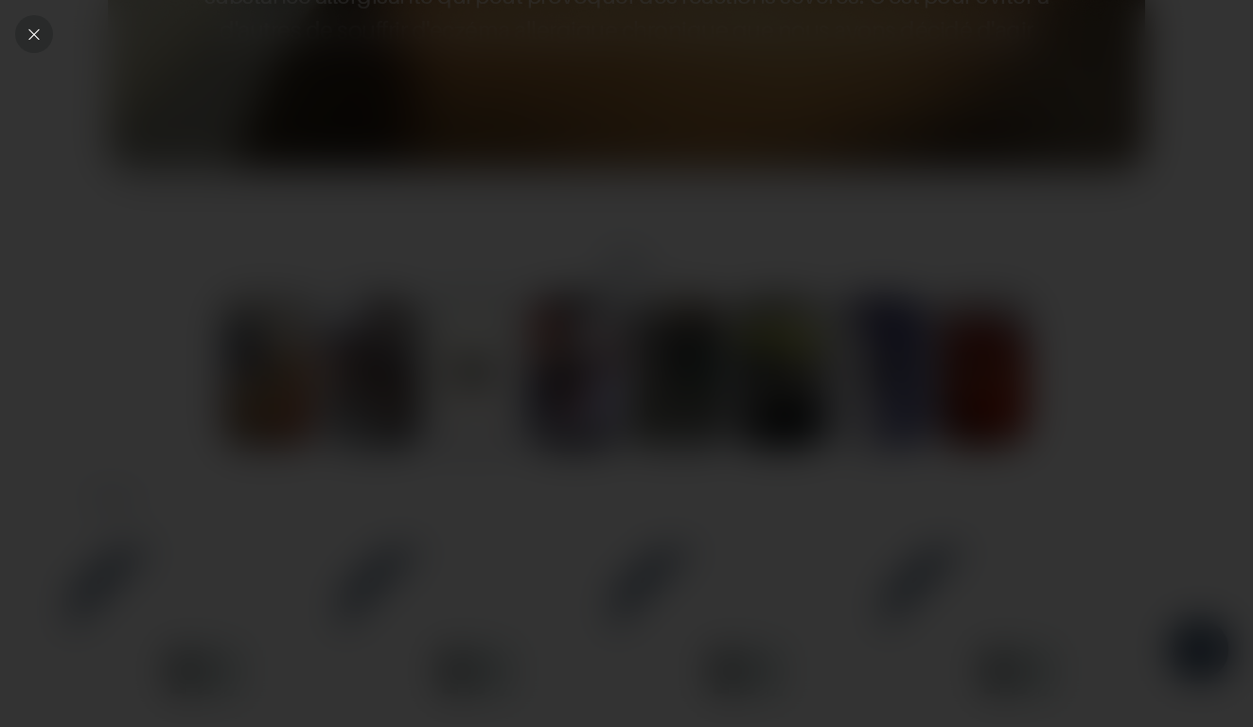
scroll to position [0, 0]
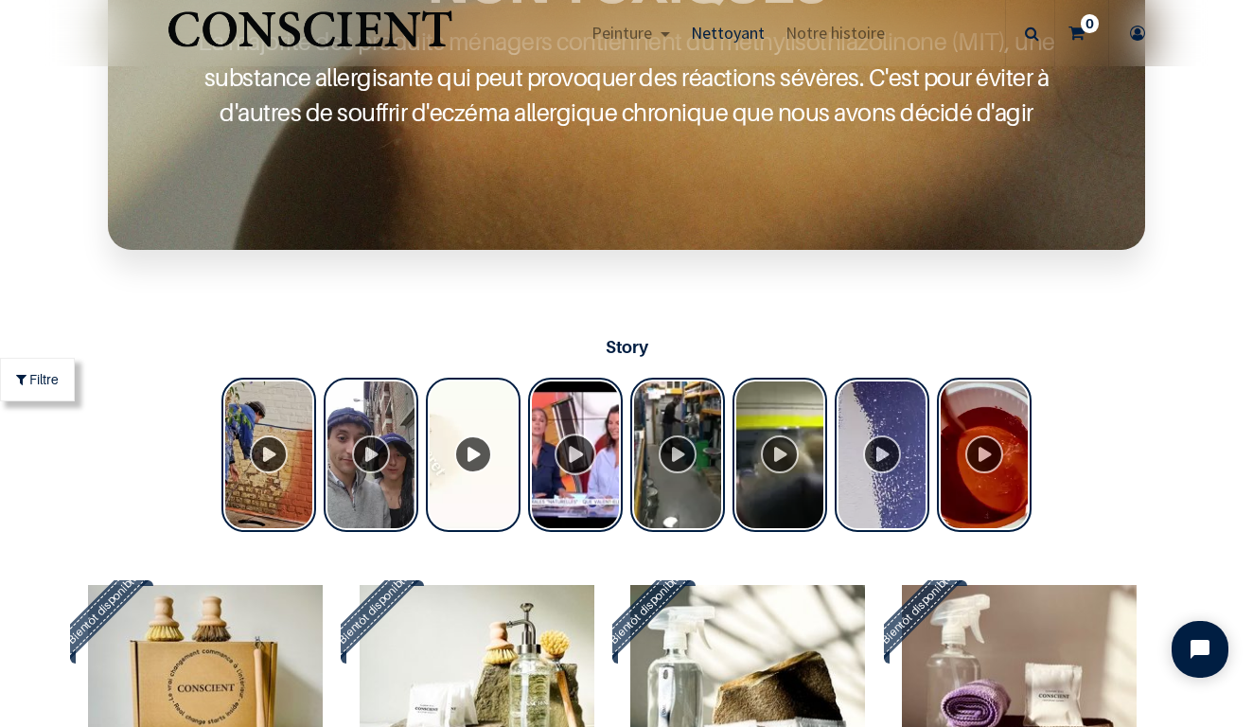
scroll to position [1166, 0]
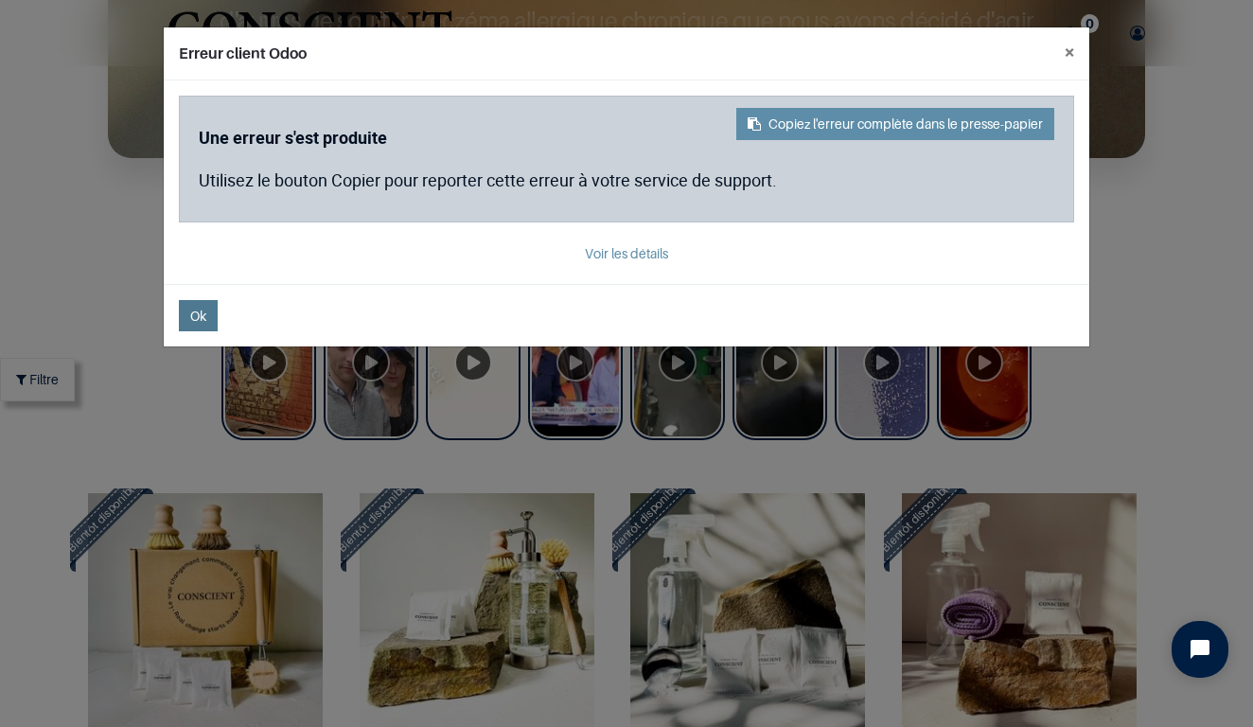
click at [207, 308] on button "Ok" at bounding box center [198, 315] width 39 height 31
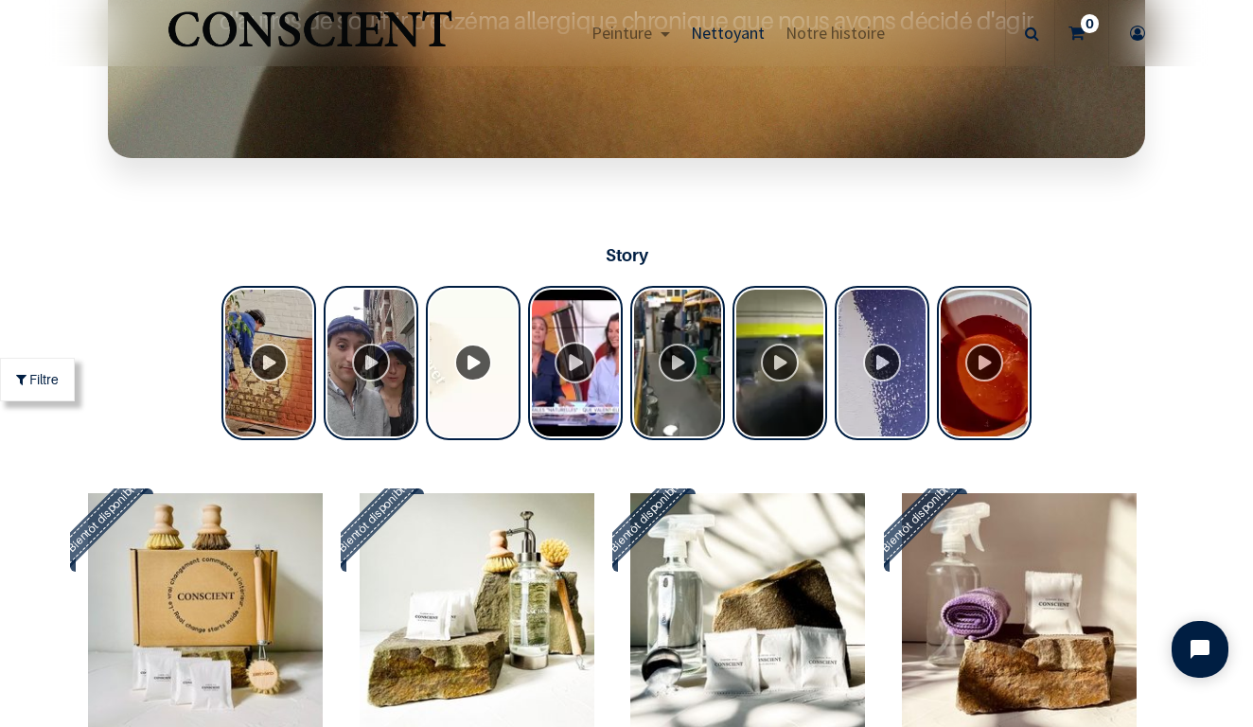
click at [591, 328] on div "Tolstoy Stories" at bounding box center [575, 363] width 95 height 154
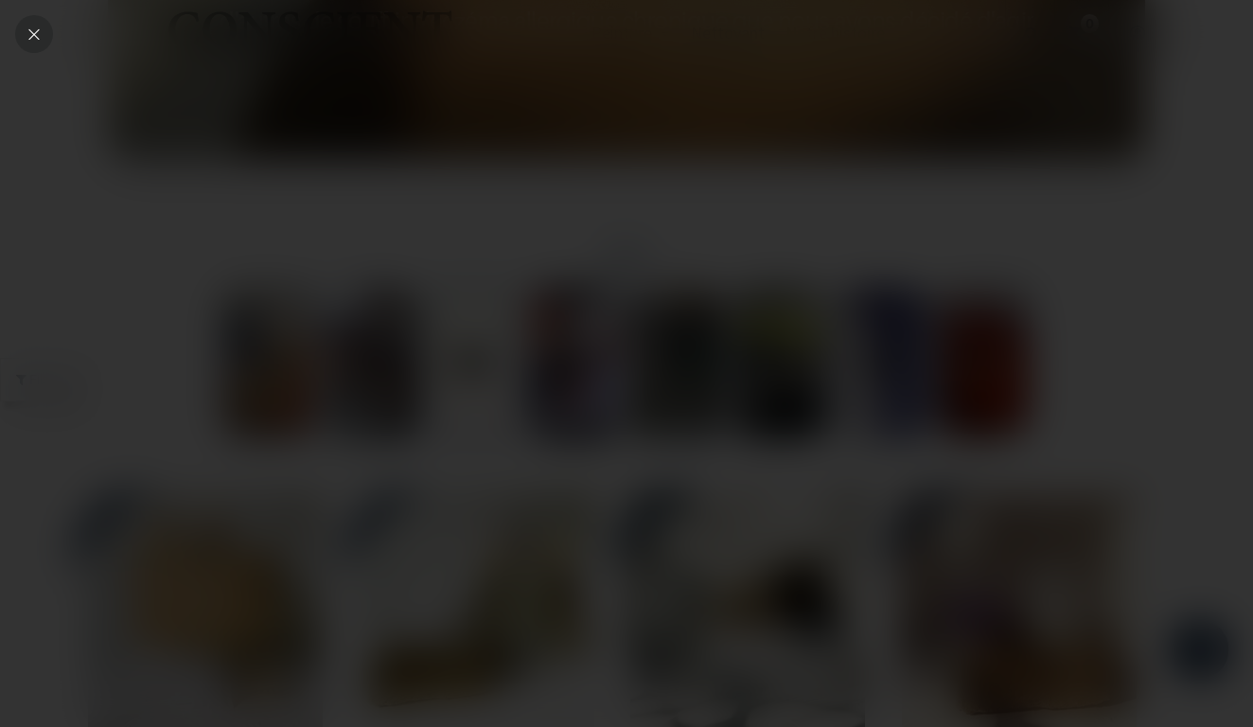
click at [36, 27] on icon "Close" at bounding box center [34, 34] width 17 height 17
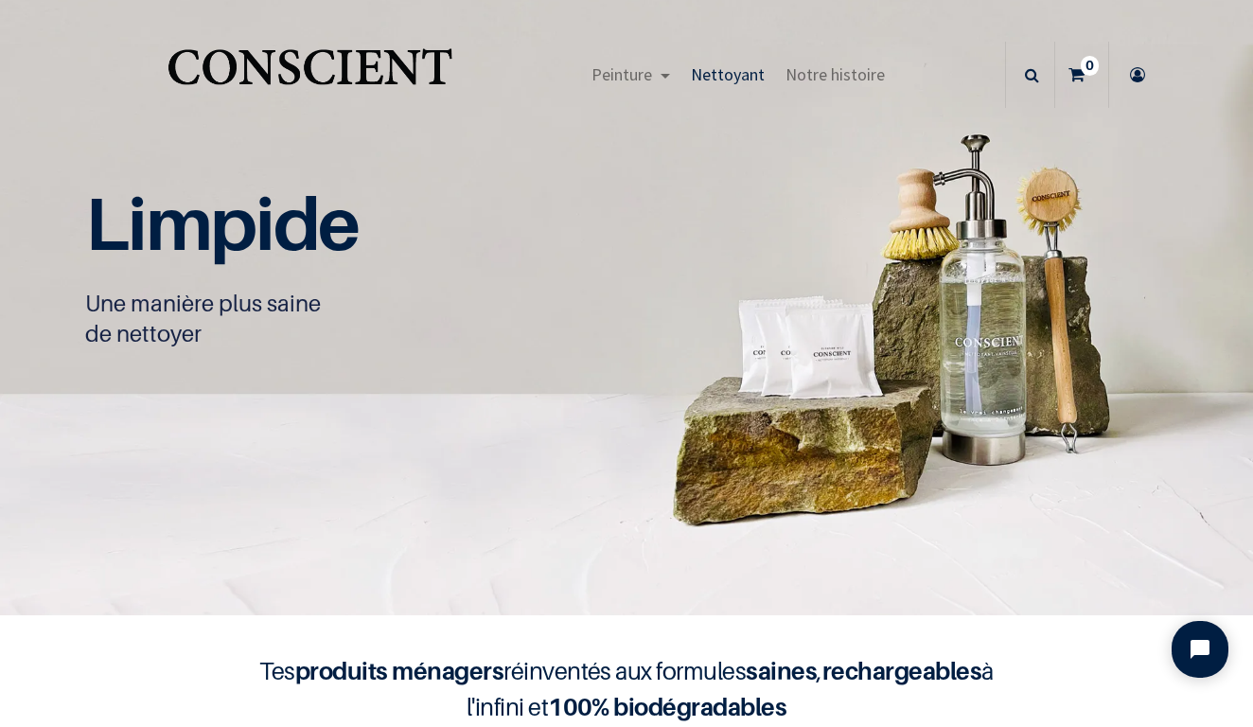
scroll to position [0, 0]
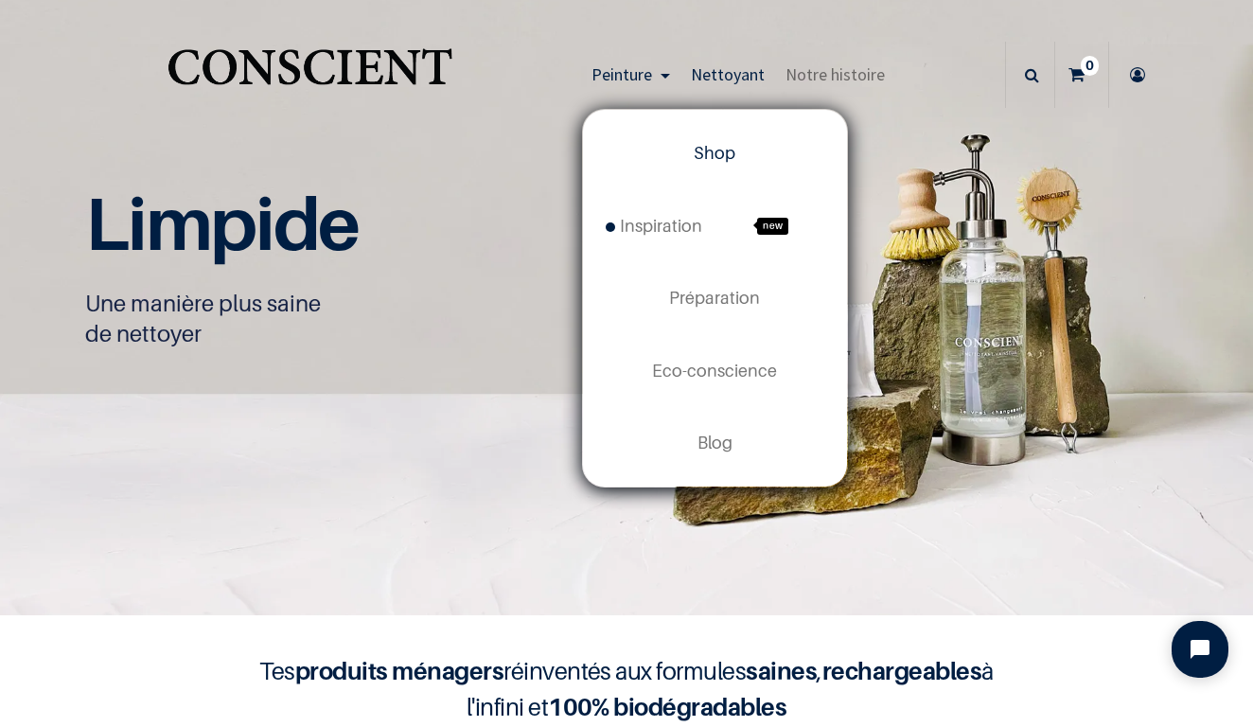
click at [714, 162] on span "Shop" at bounding box center [715, 153] width 42 height 20
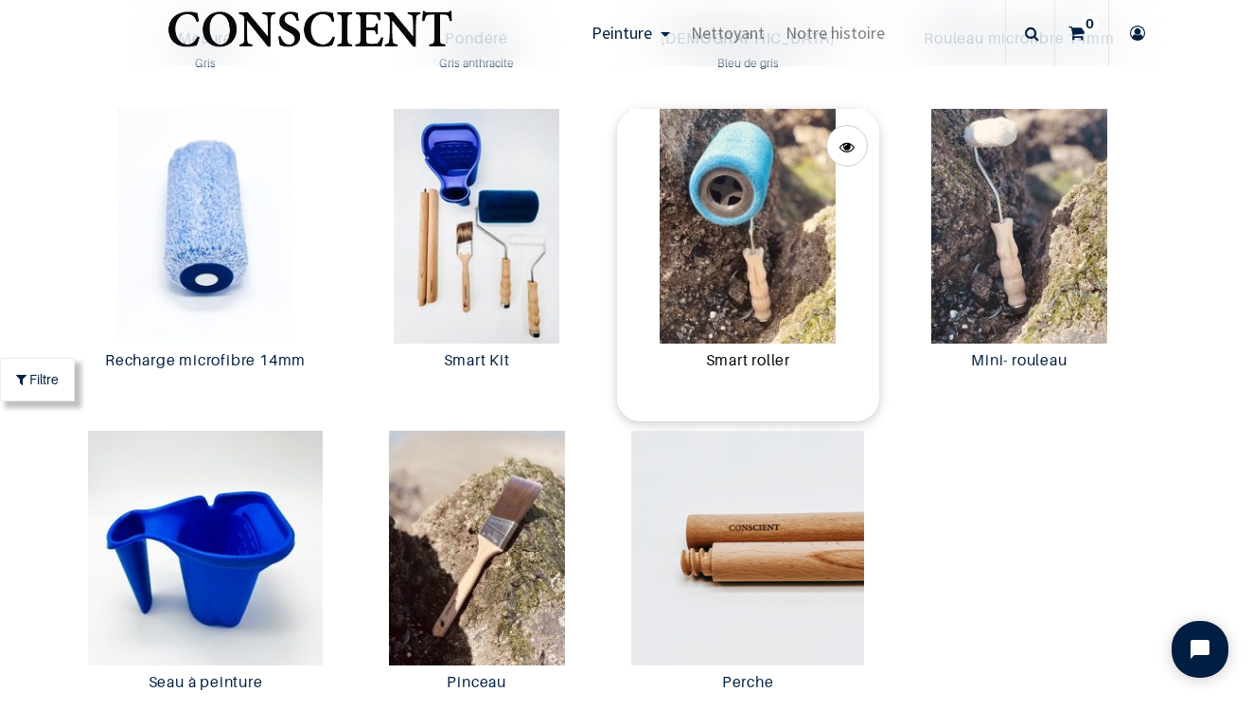
scroll to position [3457, 0]
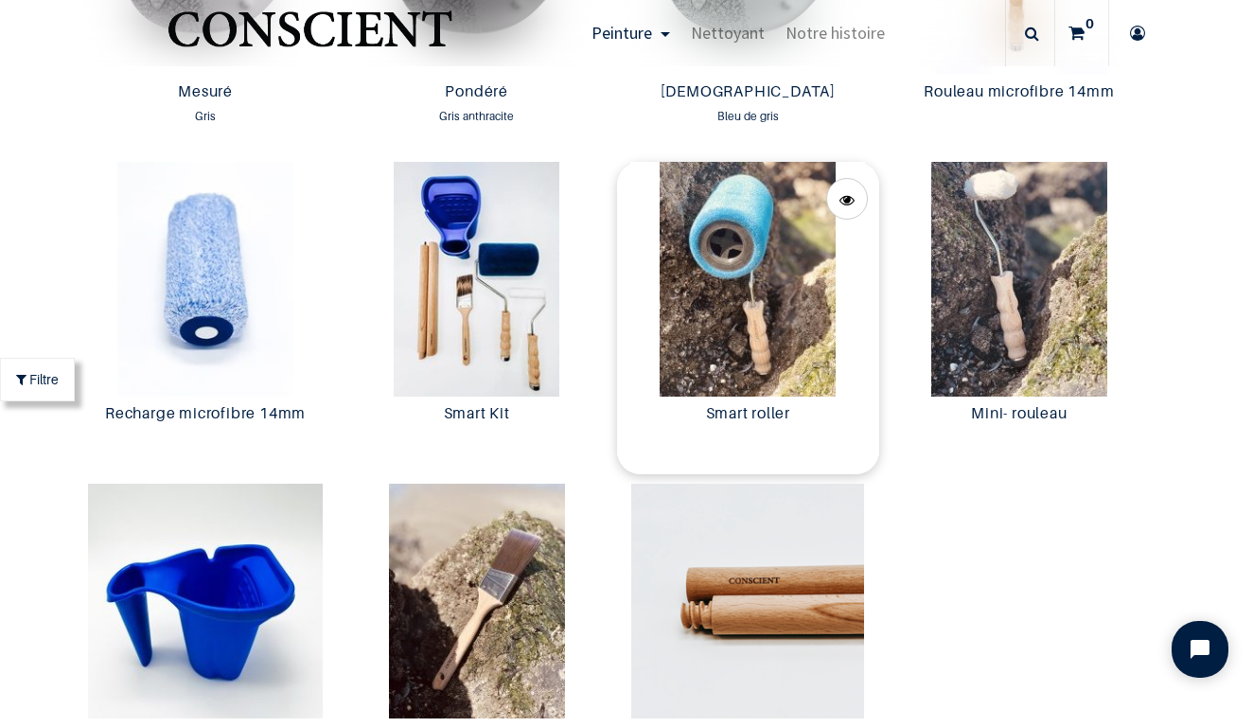
click at [725, 273] on img at bounding box center [748, 279] width 262 height 235
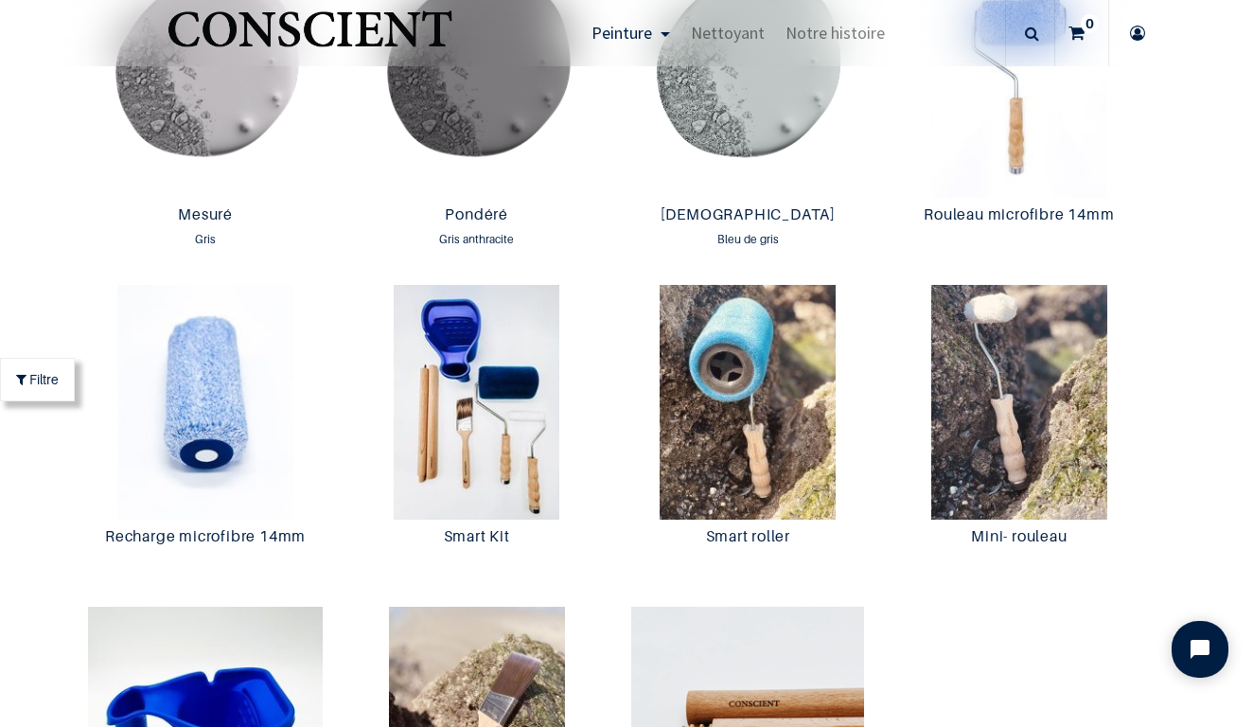
scroll to position [3307, 0]
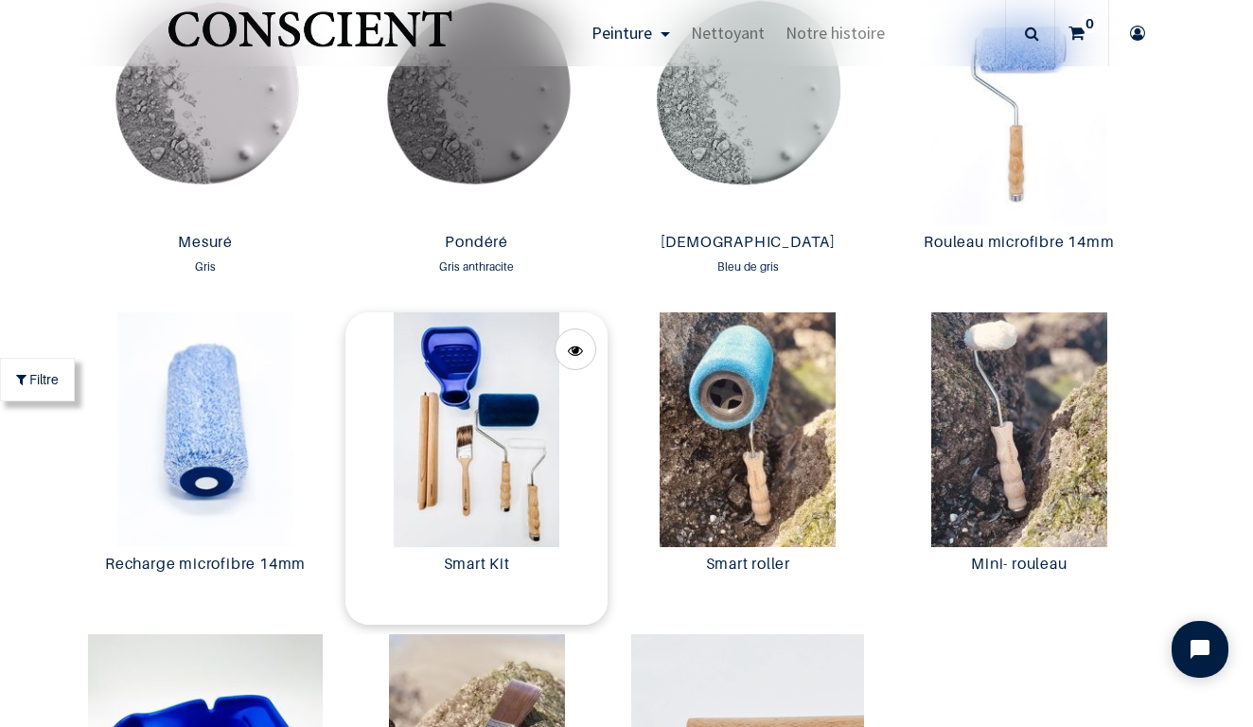
click at [472, 420] on img at bounding box center [476, 429] width 262 height 235
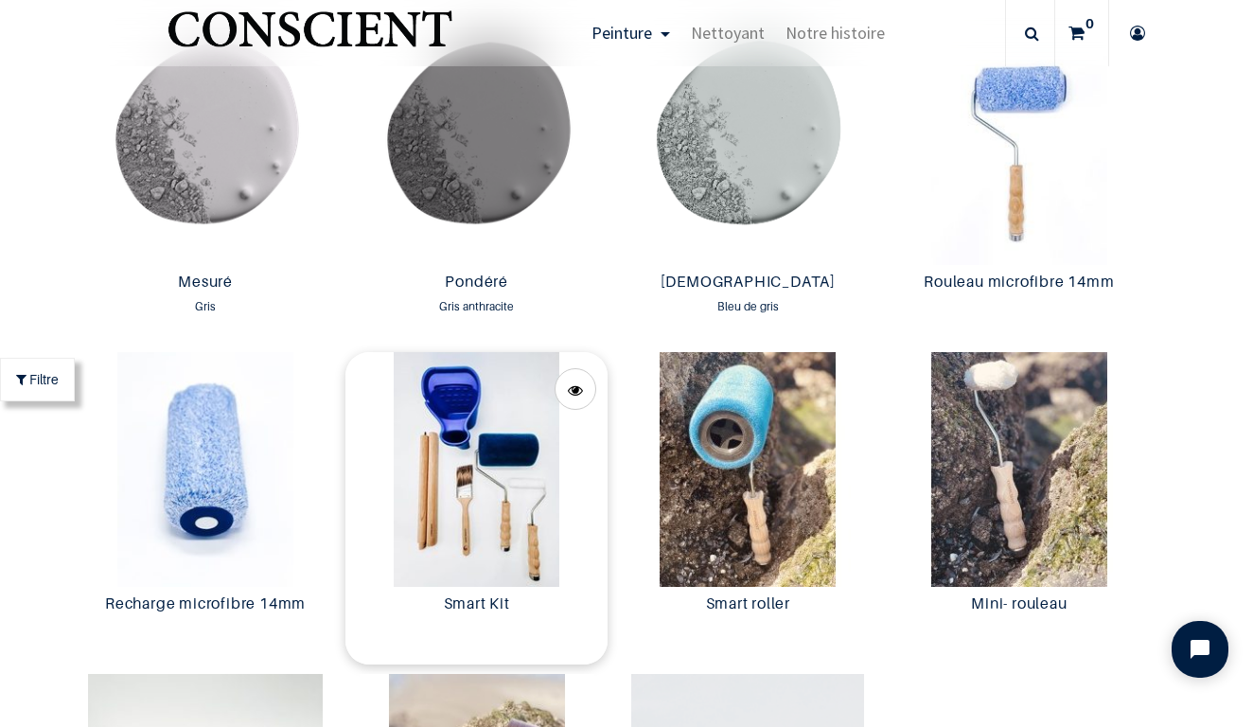
scroll to position [3269, 0]
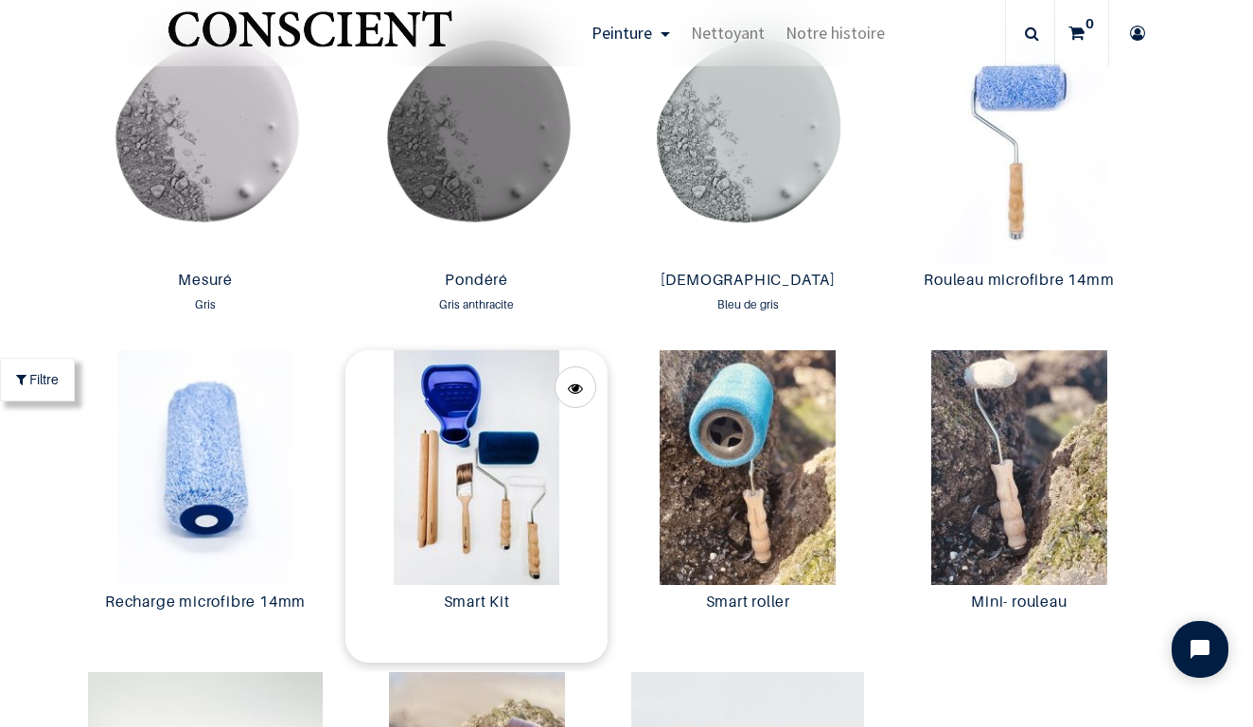
click at [489, 408] on img at bounding box center [476, 467] width 262 height 235
click at [506, 393] on img at bounding box center [476, 467] width 262 height 235
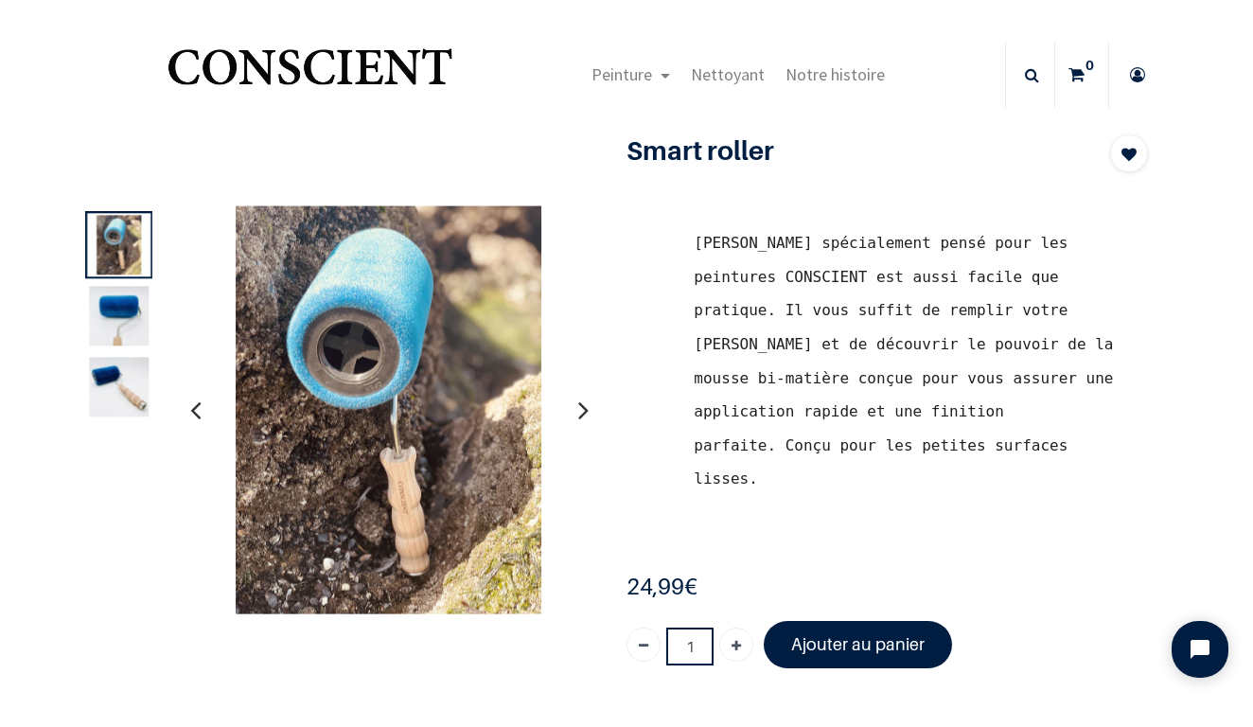
click at [117, 312] on img at bounding box center [119, 316] width 60 height 60
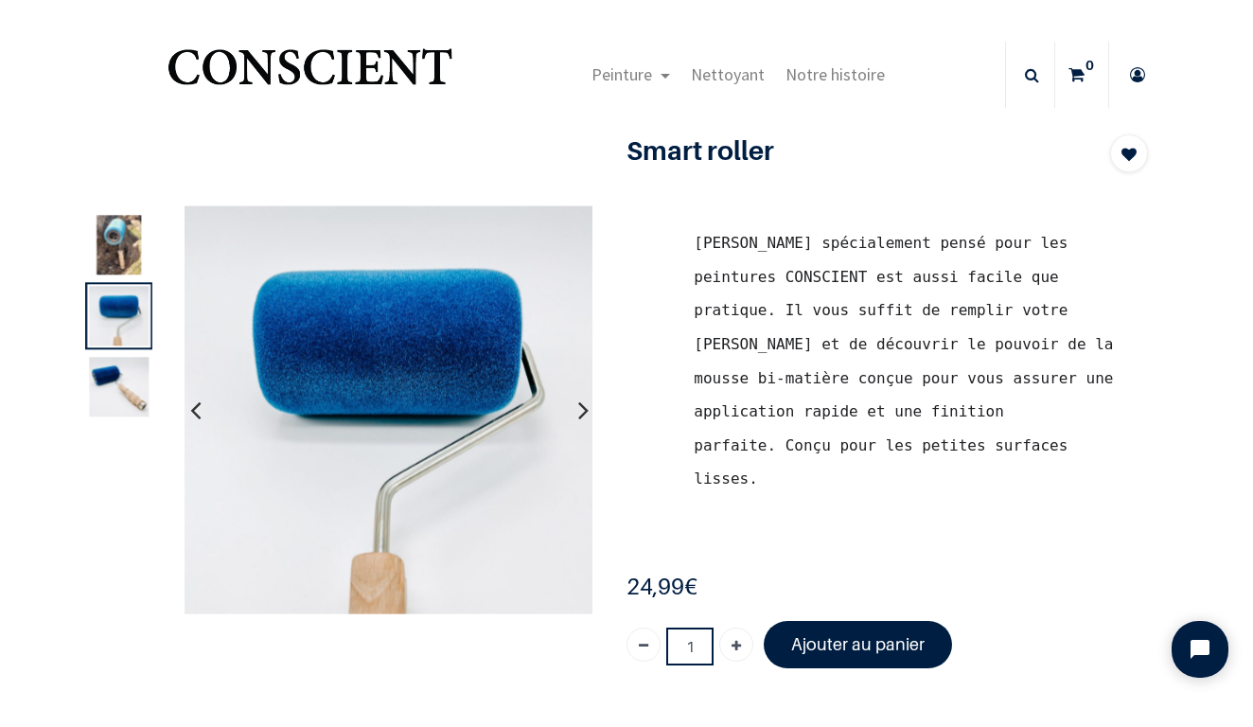
click at [120, 252] on img at bounding box center [119, 245] width 60 height 60
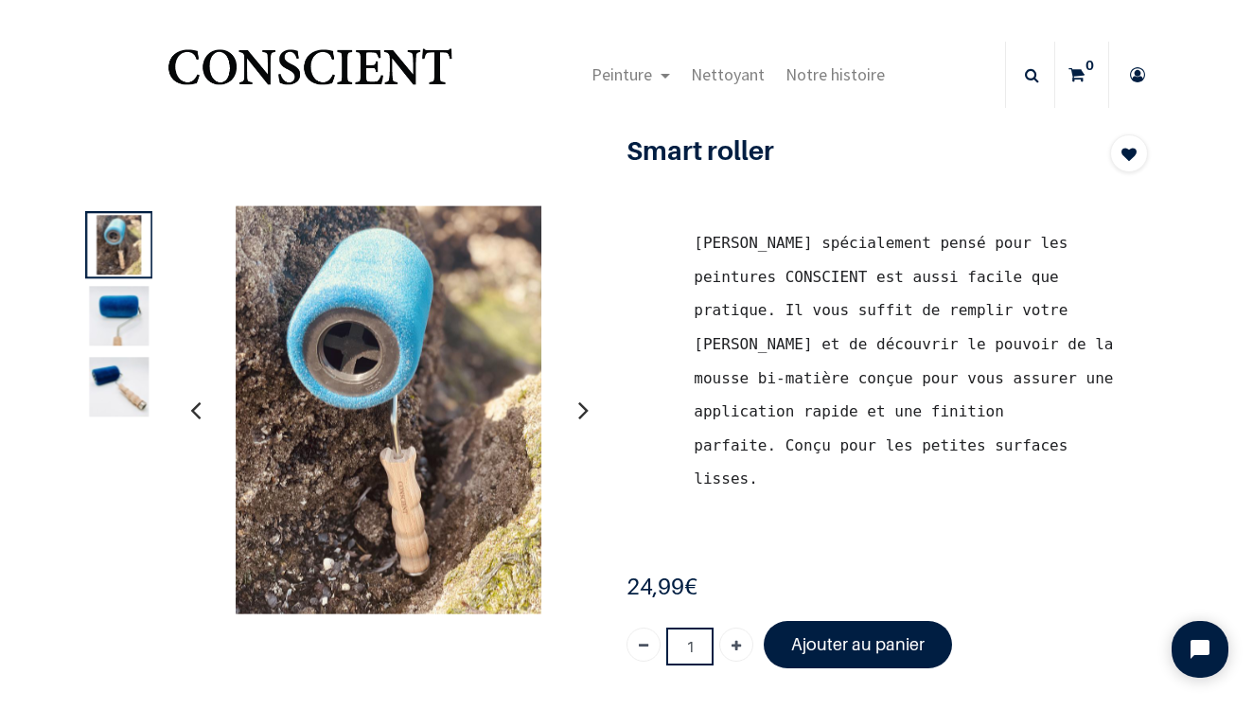
click at [118, 307] on img at bounding box center [119, 316] width 60 height 60
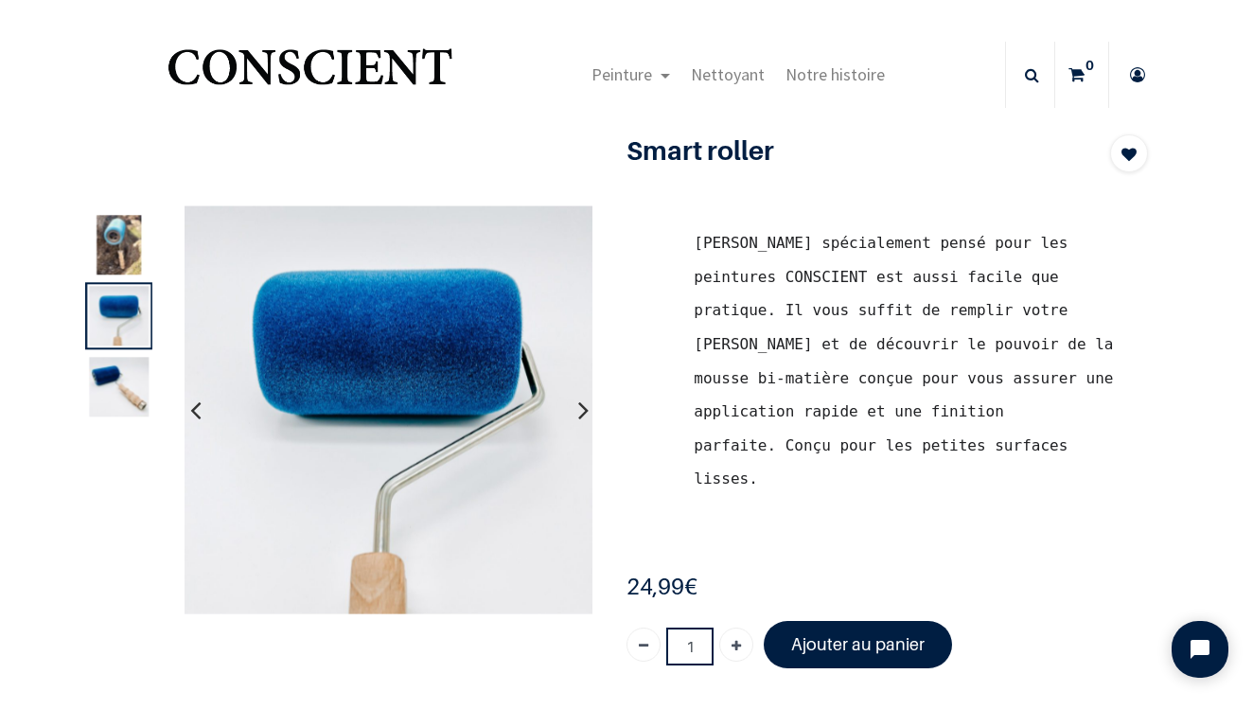
click at [121, 362] on img at bounding box center [119, 387] width 60 height 60
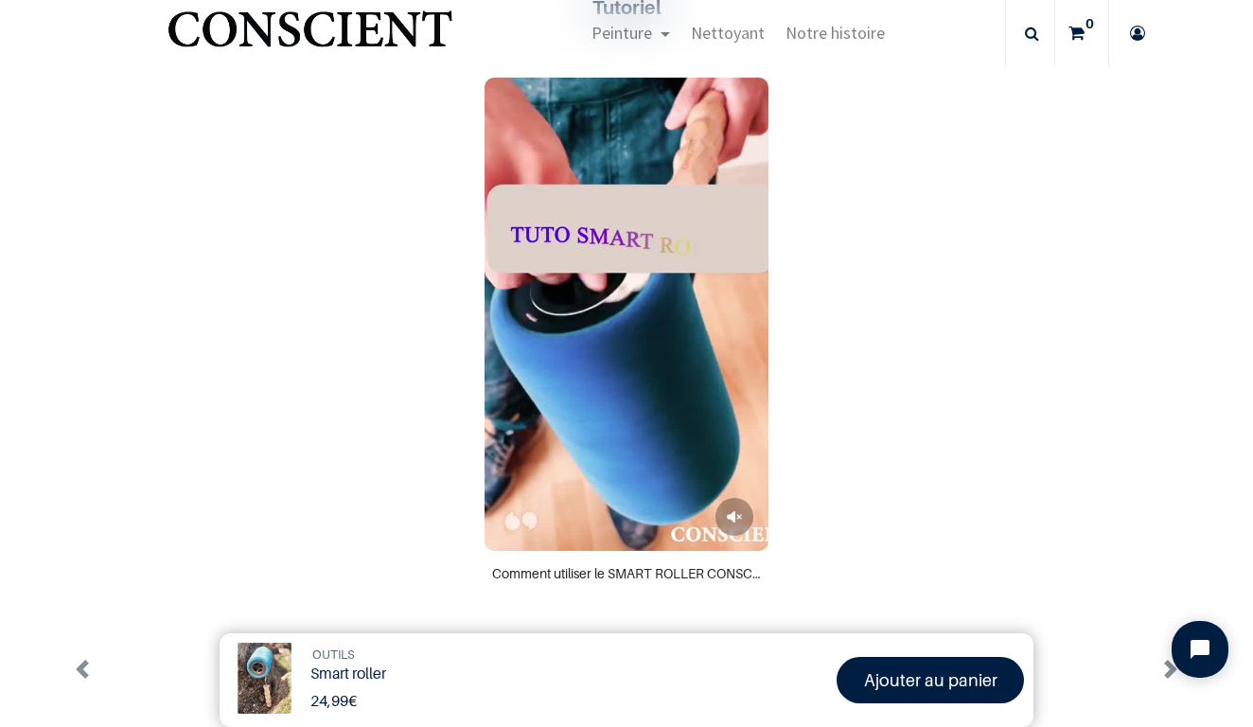
scroll to position [684, 0]
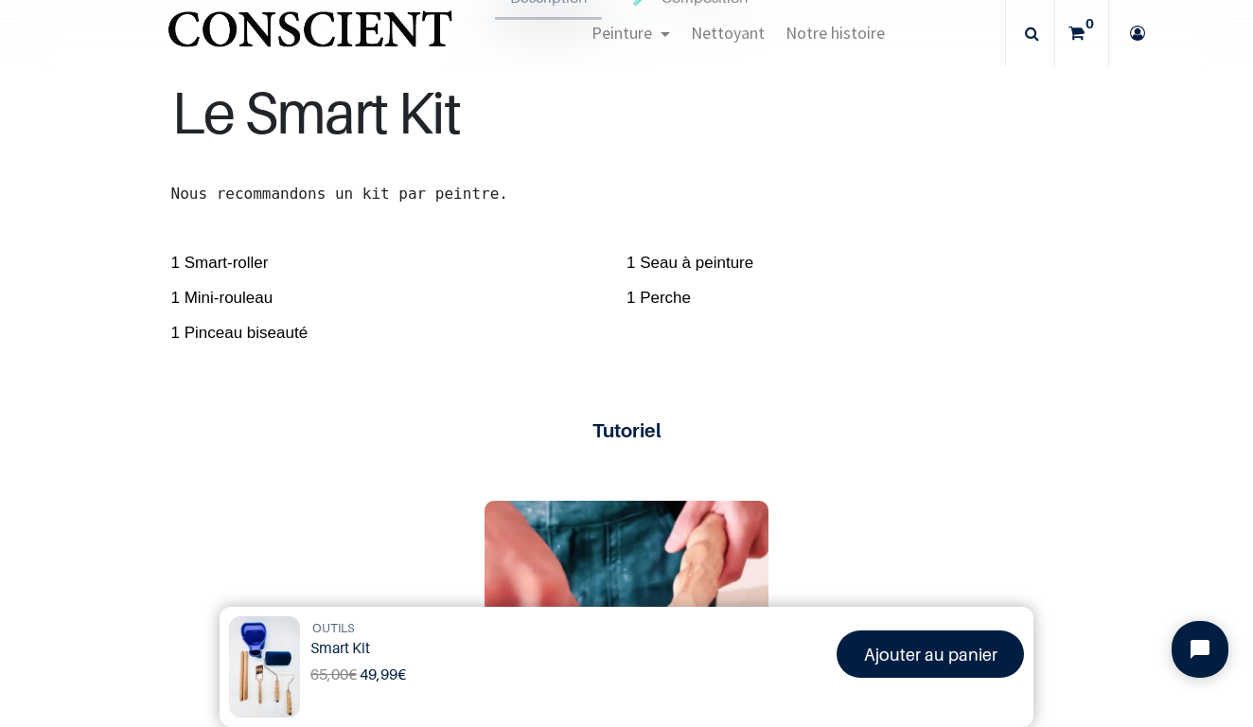
scroll to position [561, 0]
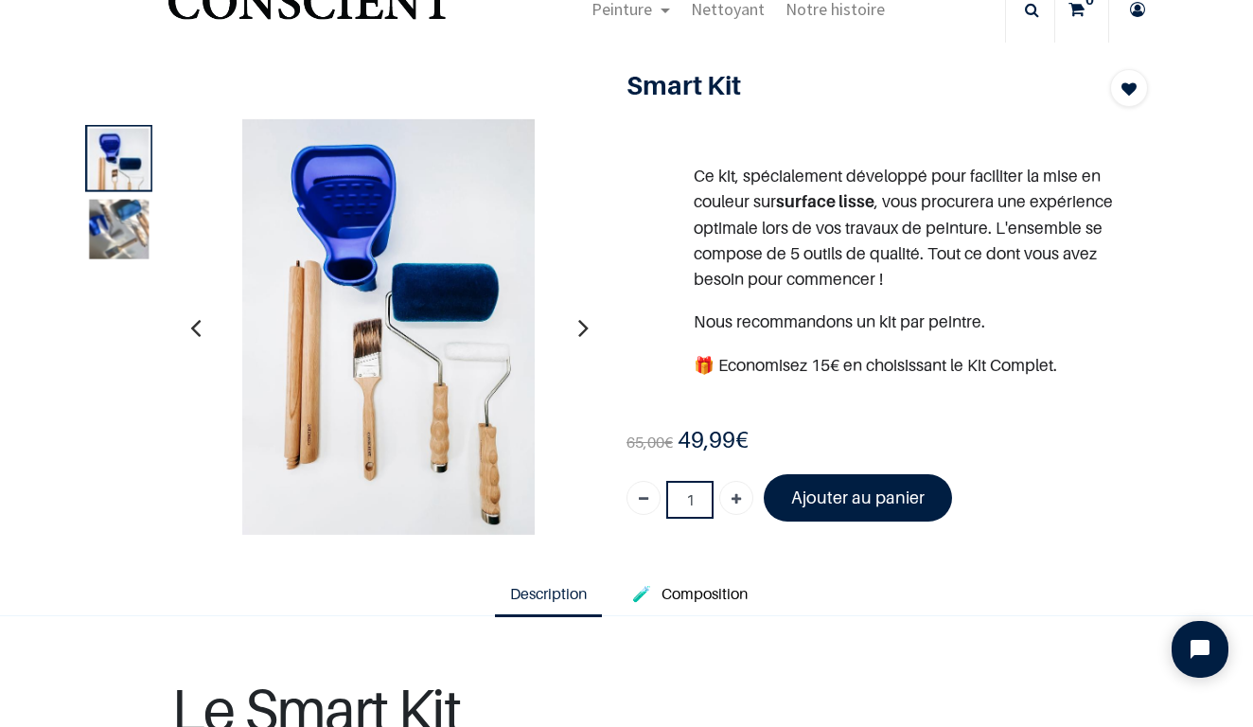
scroll to position [72, 0]
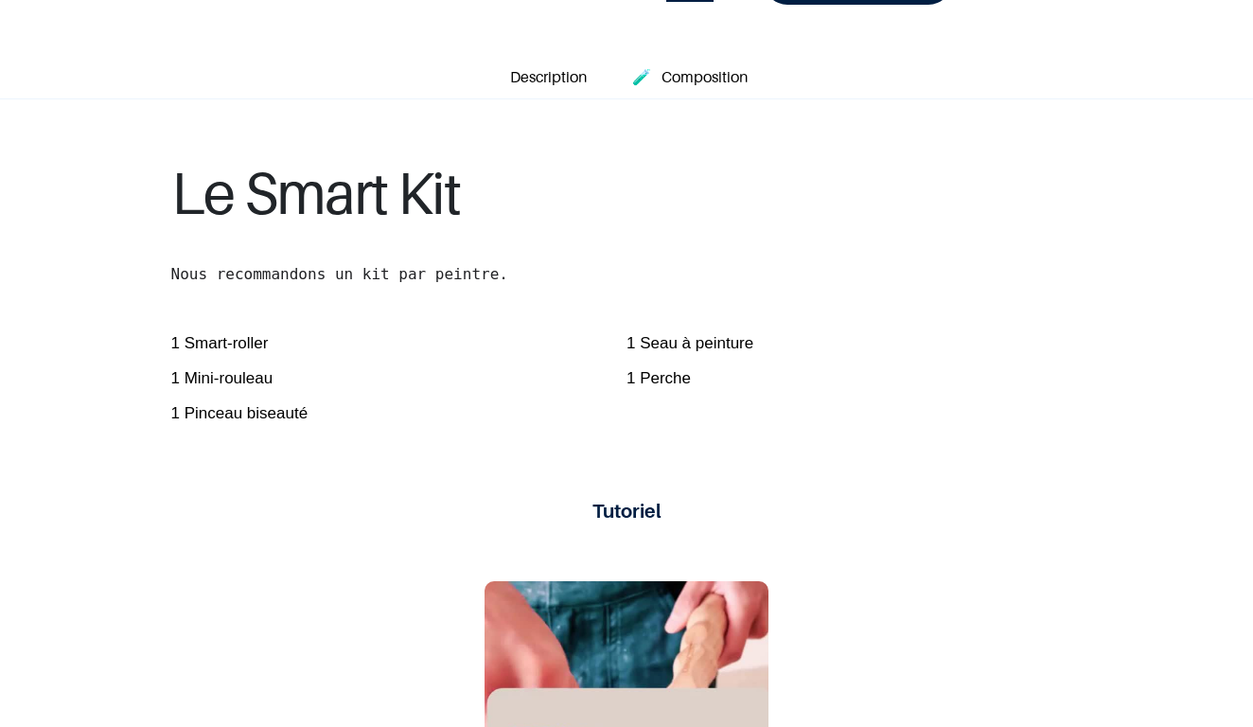
scroll to position [584, 0]
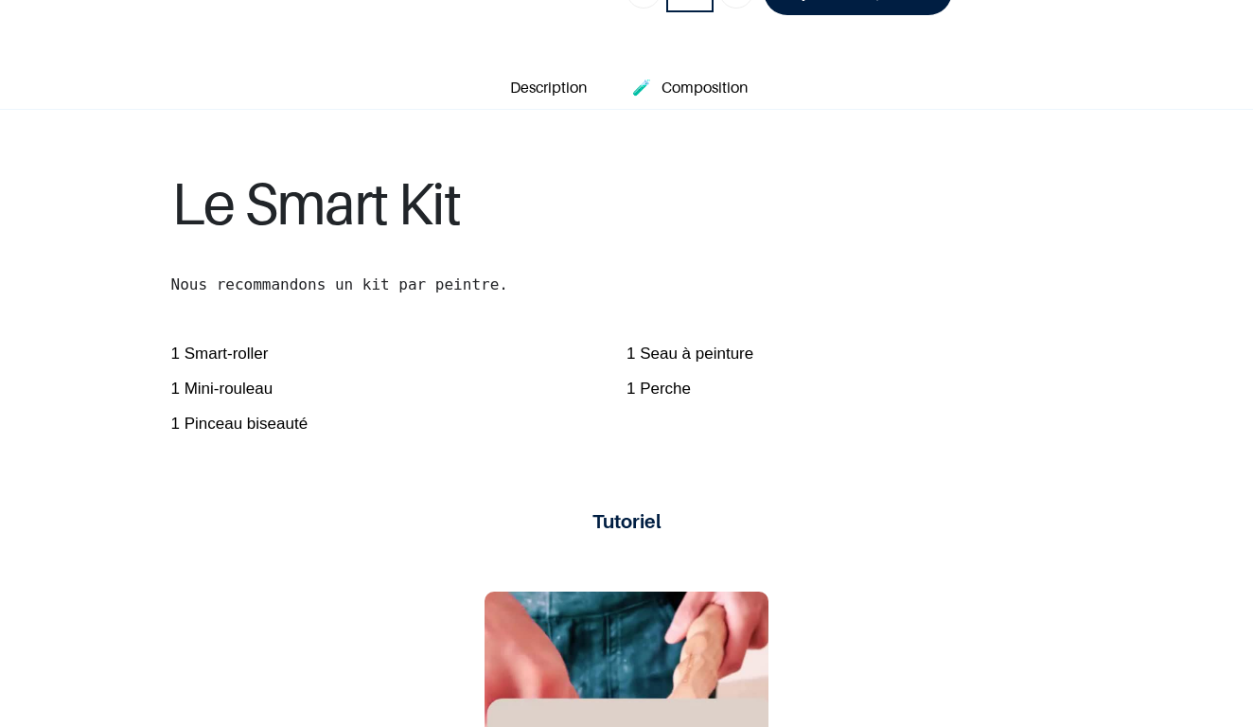
scroll to position [621, 0]
